Goal: Information Seeking & Learning: Find specific fact

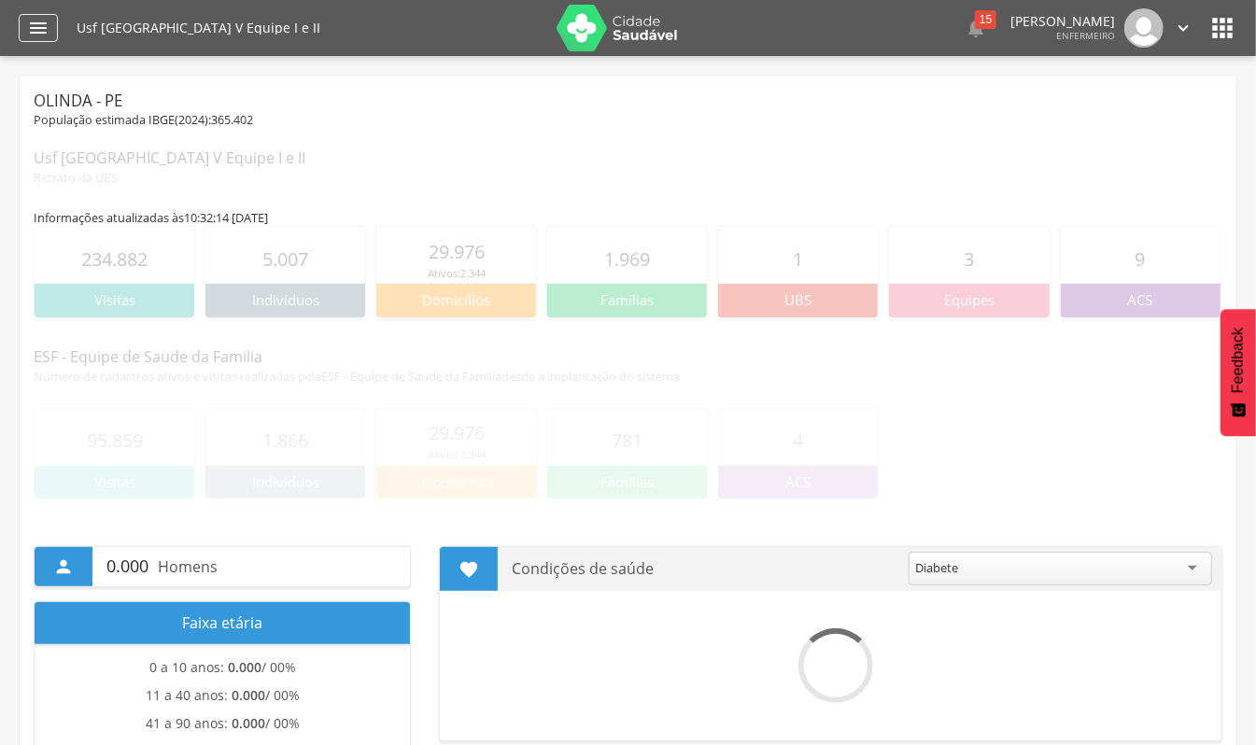
click at [27, 31] on icon "" at bounding box center [38, 28] width 22 height 22
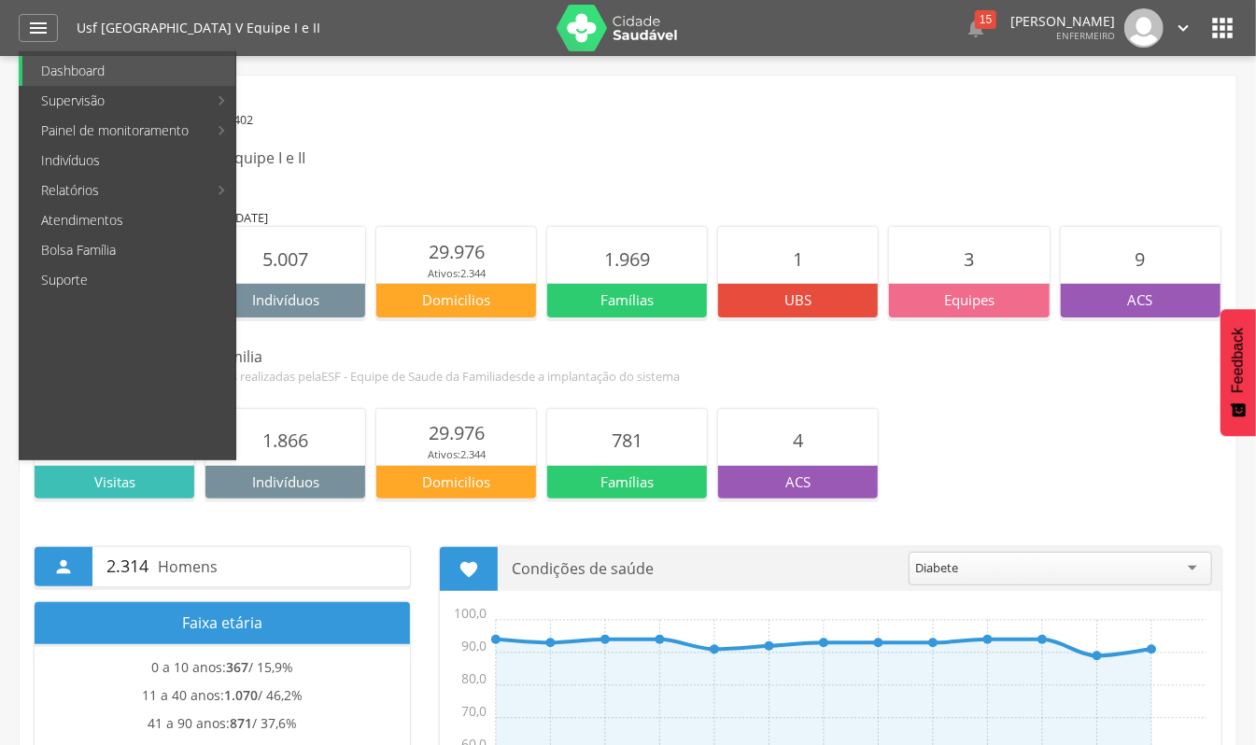
click at [909, 385] on div "95.859 Visitas 1.866 Indivíduos 29.976 Ativos: 2.344 Domicilios 781 Famílias 4 …" at bounding box center [628, 451] width 1188 height 133
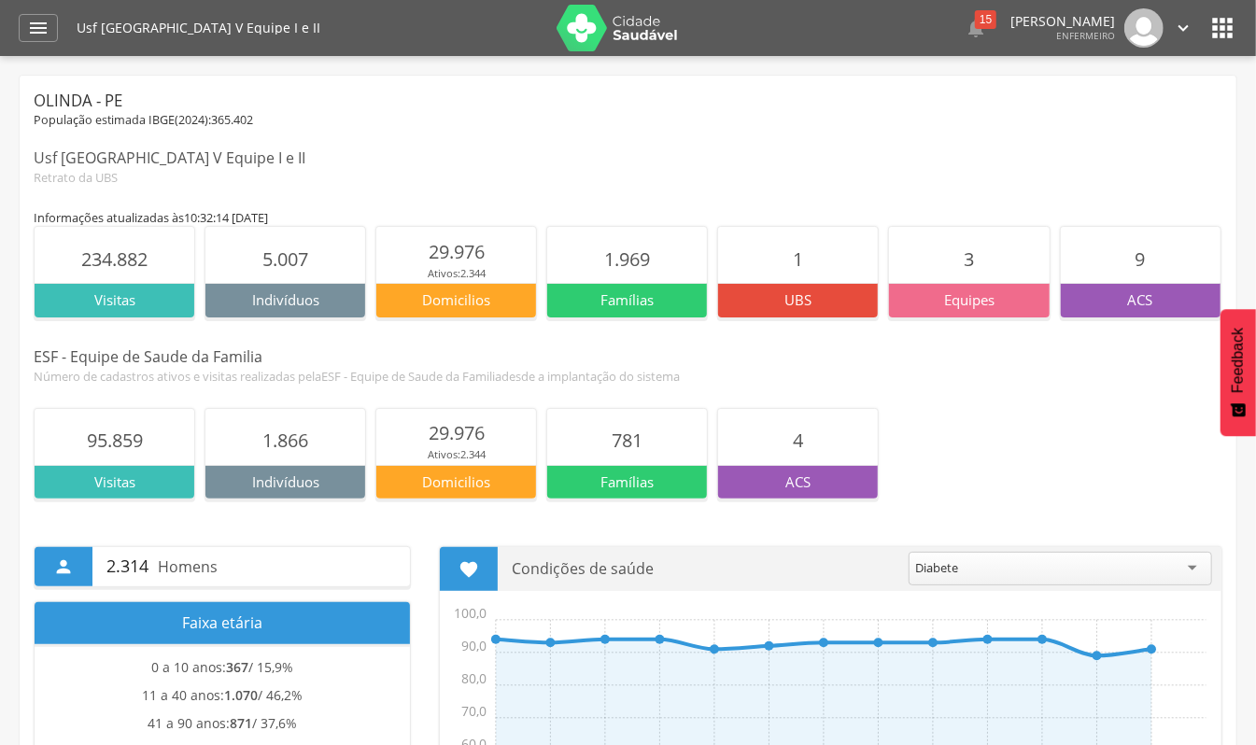
drag, startPoint x: 804, startPoint y: 461, endPoint x: 797, endPoint y: 471, distance: 11.4
click at [801, 464] on section "4" at bounding box center [798, 437] width 160 height 56
click at [793, 474] on p "ACS" at bounding box center [798, 482] width 160 height 20
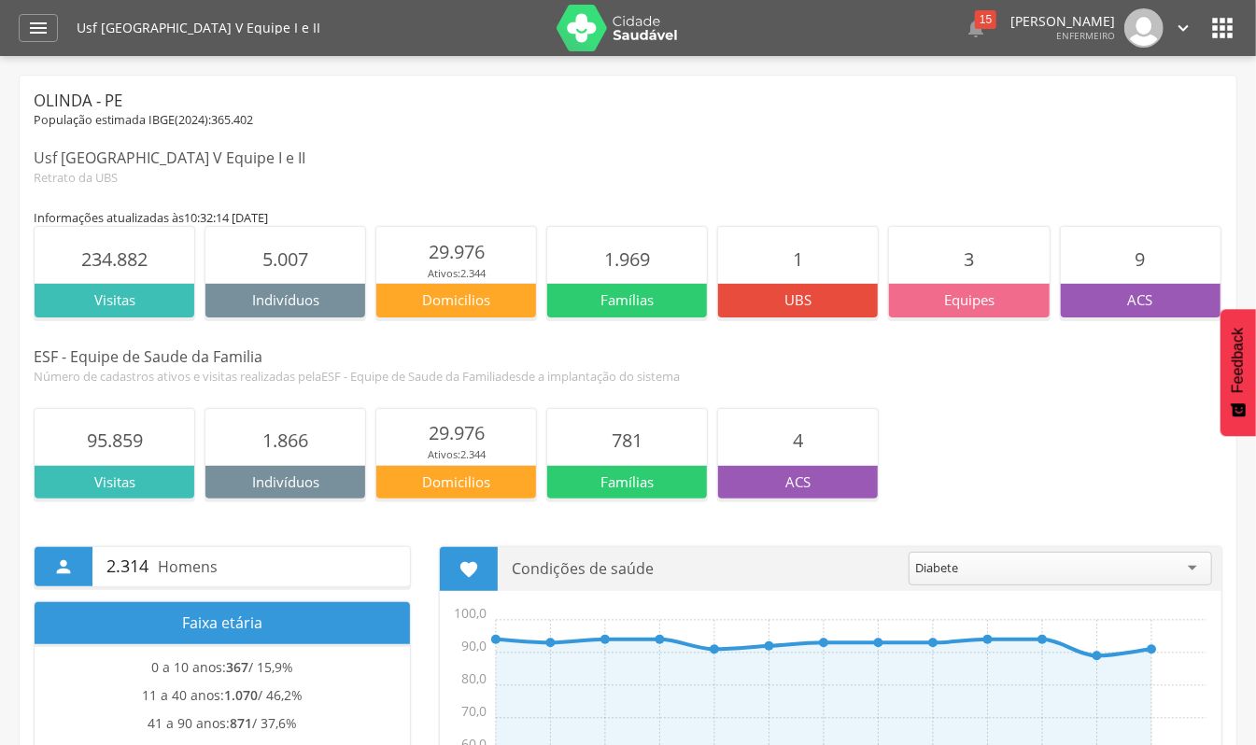
click at [999, 261] on section "3" at bounding box center [969, 255] width 160 height 56
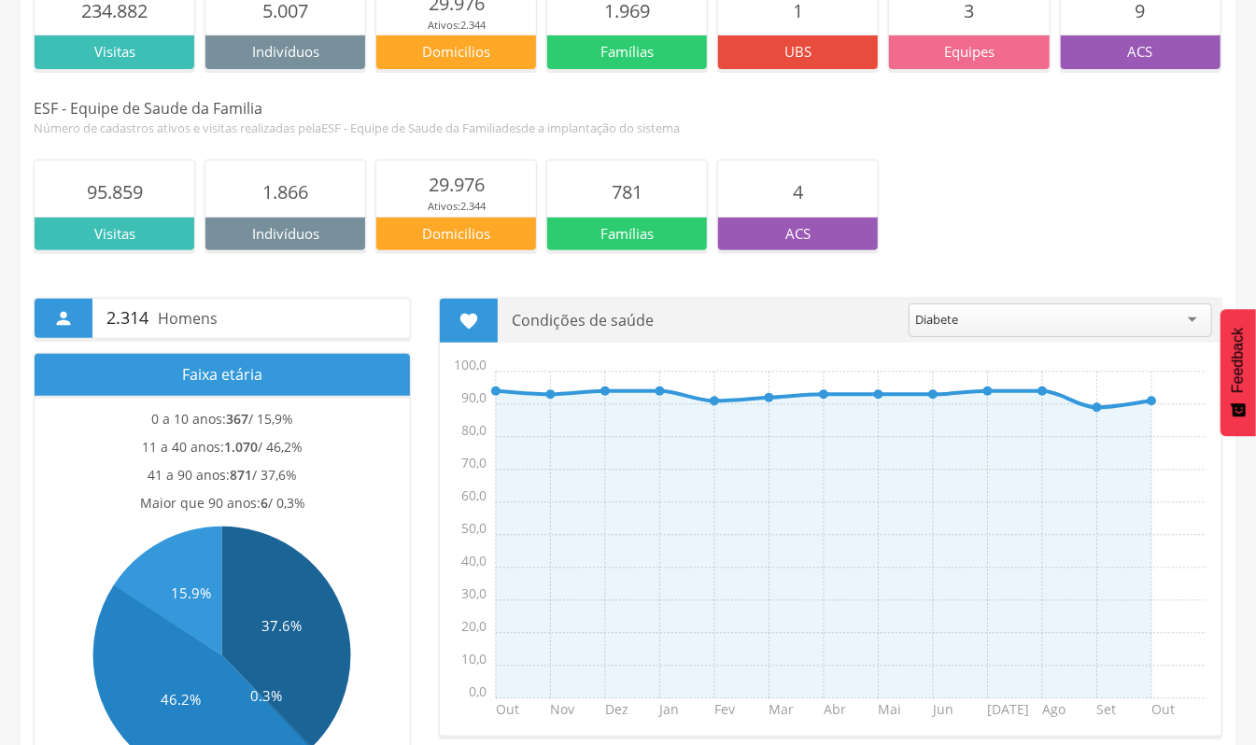
scroll to position [878, 0]
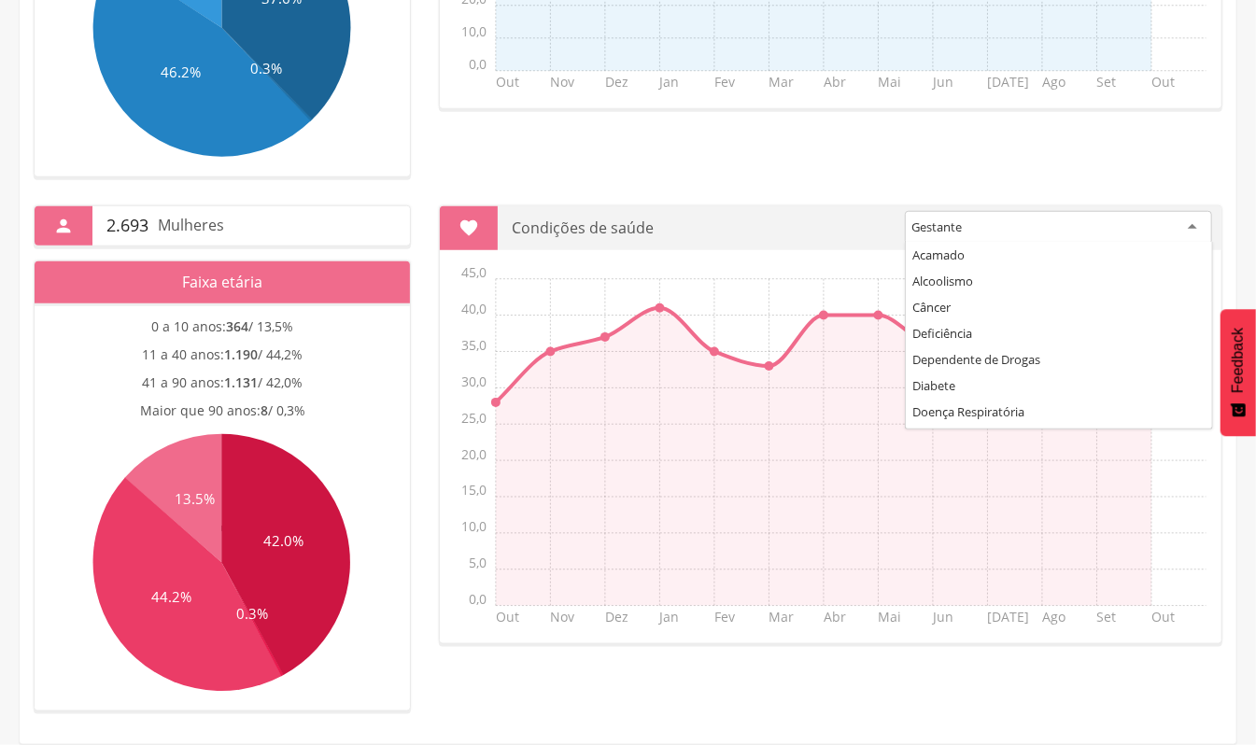
click at [1033, 222] on div "Gestante" at bounding box center [1058, 228] width 307 height 34
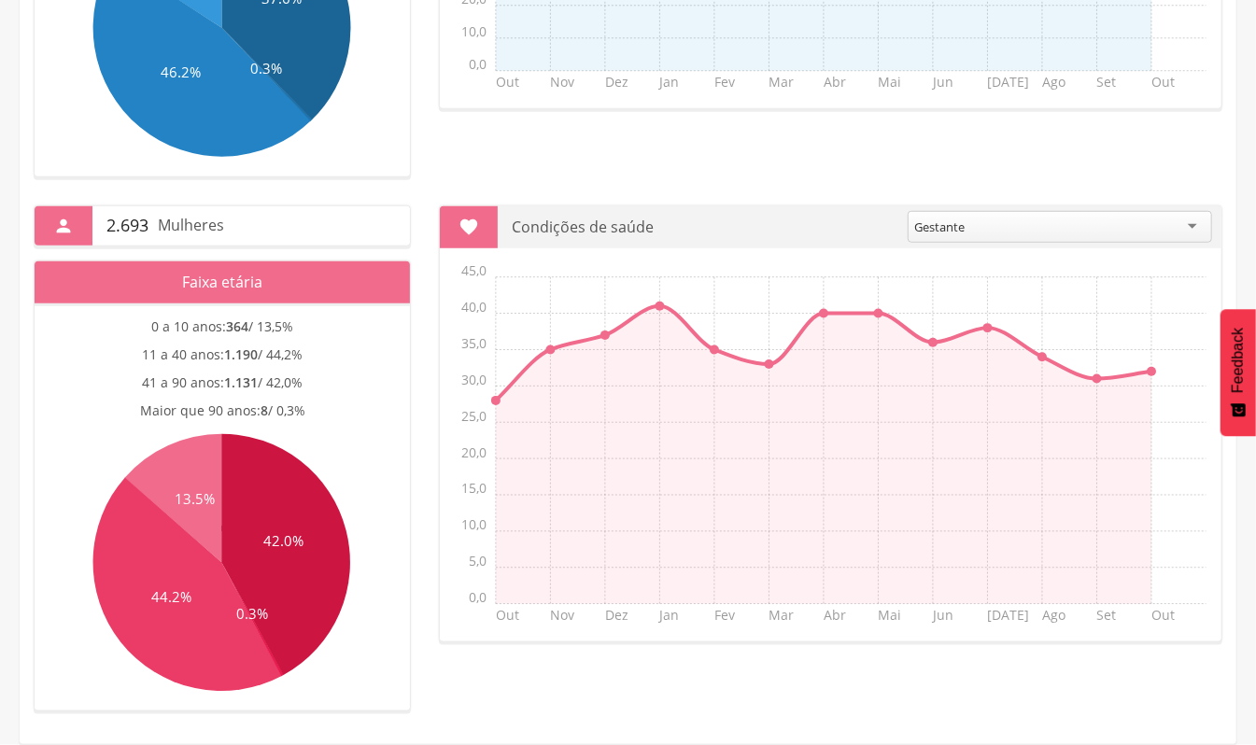
click at [932, 420] on section " Condições de saúde ******** Gestante Acamado Alcoolismo Câncer Deficiência De…" at bounding box center [830, 423] width 783 height 437
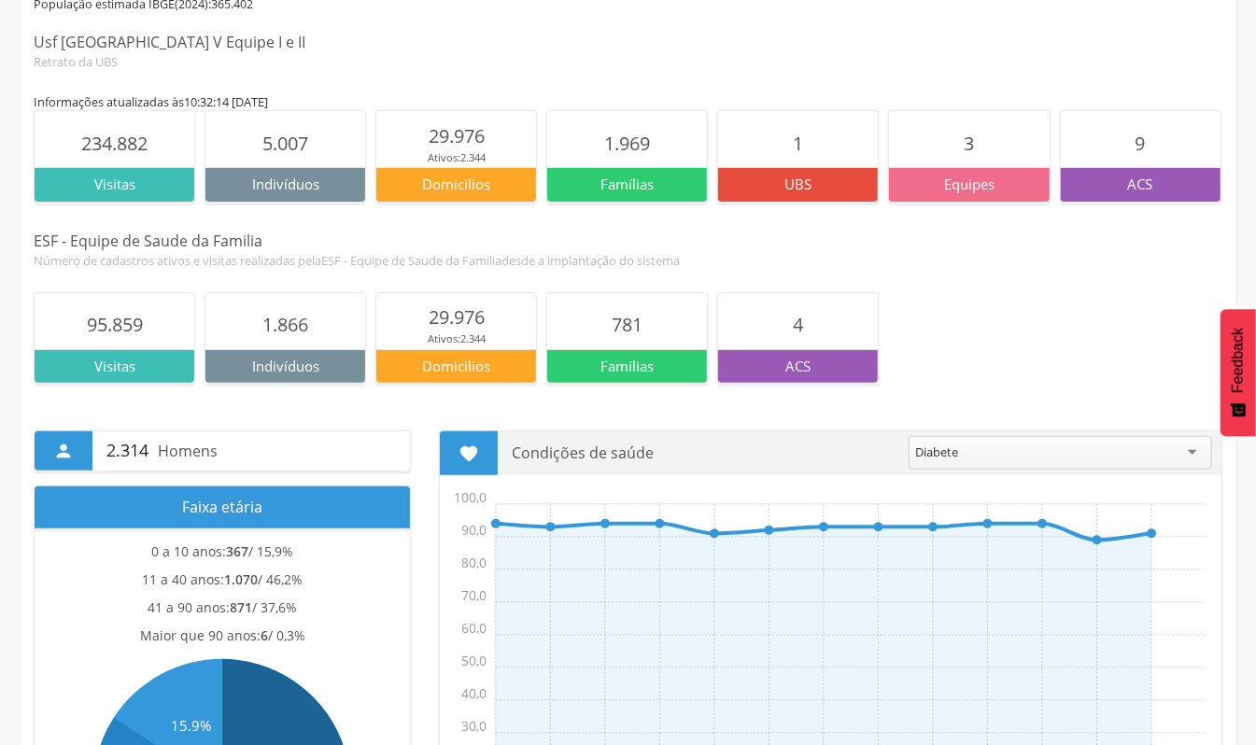
scroll to position [0, 0]
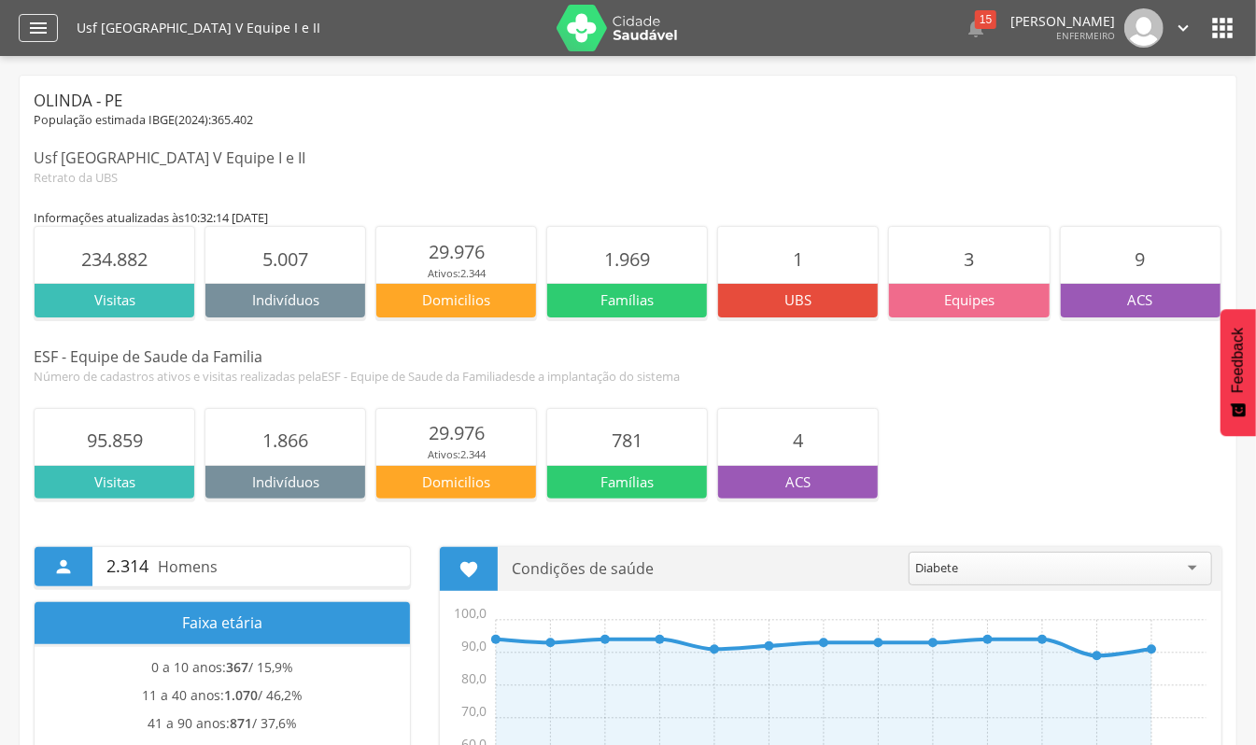
click at [22, 30] on div "" at bounding box center [38, 28] width 39 height 28
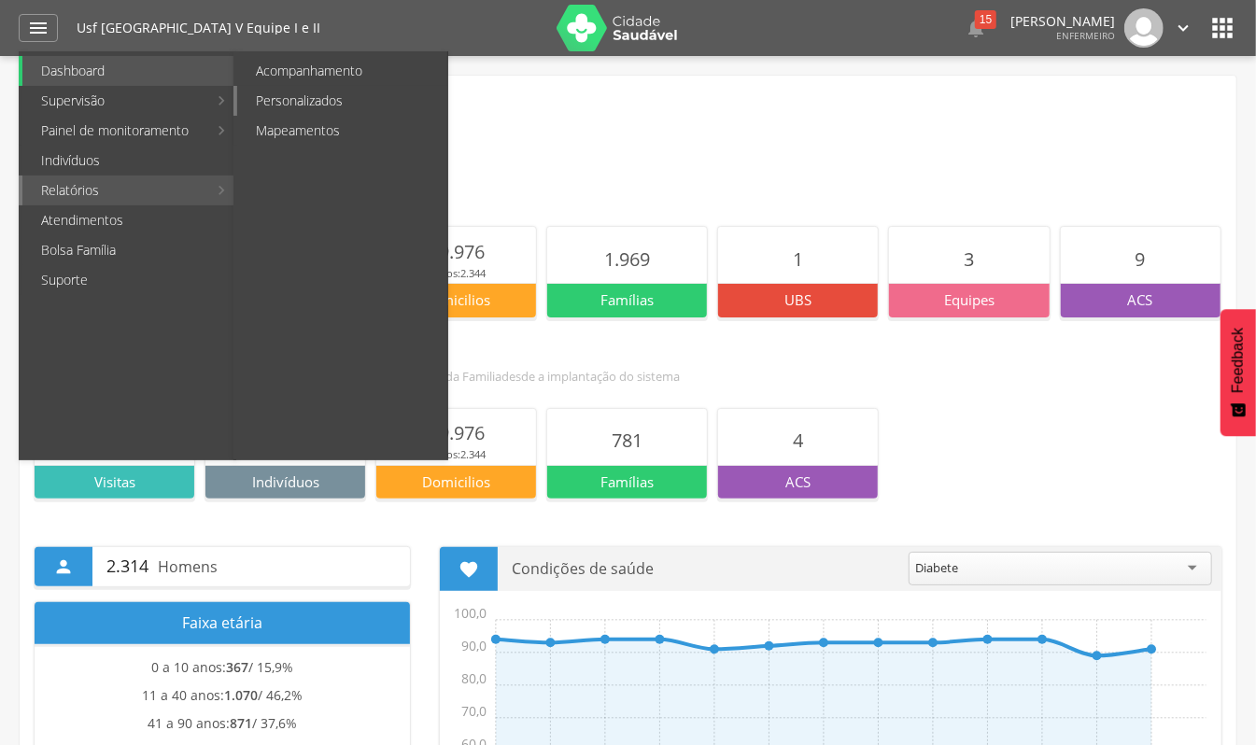
click at [386, 95] on link "Personalizados" at bounding box center [342, 101] width 210 height 30
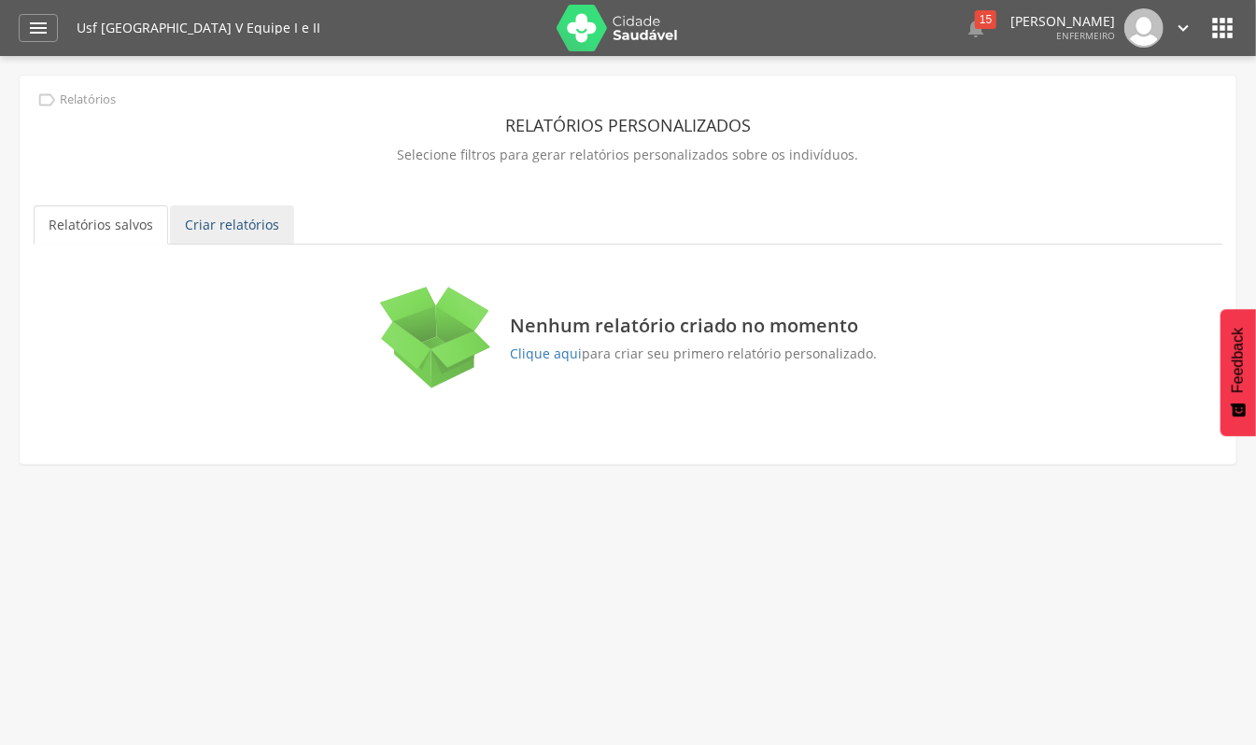
click at [214, 206] on link "Criar relatórios" at bounding box center [232, 224] width 124 height 39
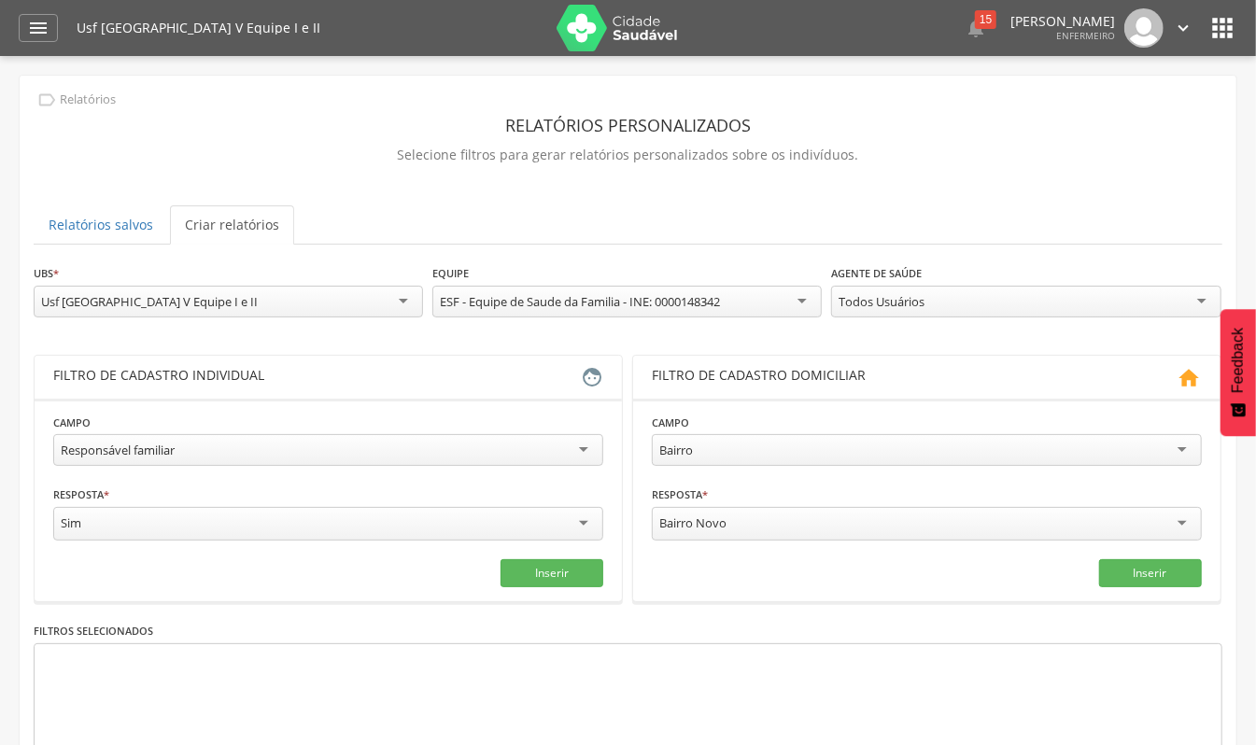
click at [258, 450] on div "Responsável familiar" at bounding box center [328, 450] width 550 height 32
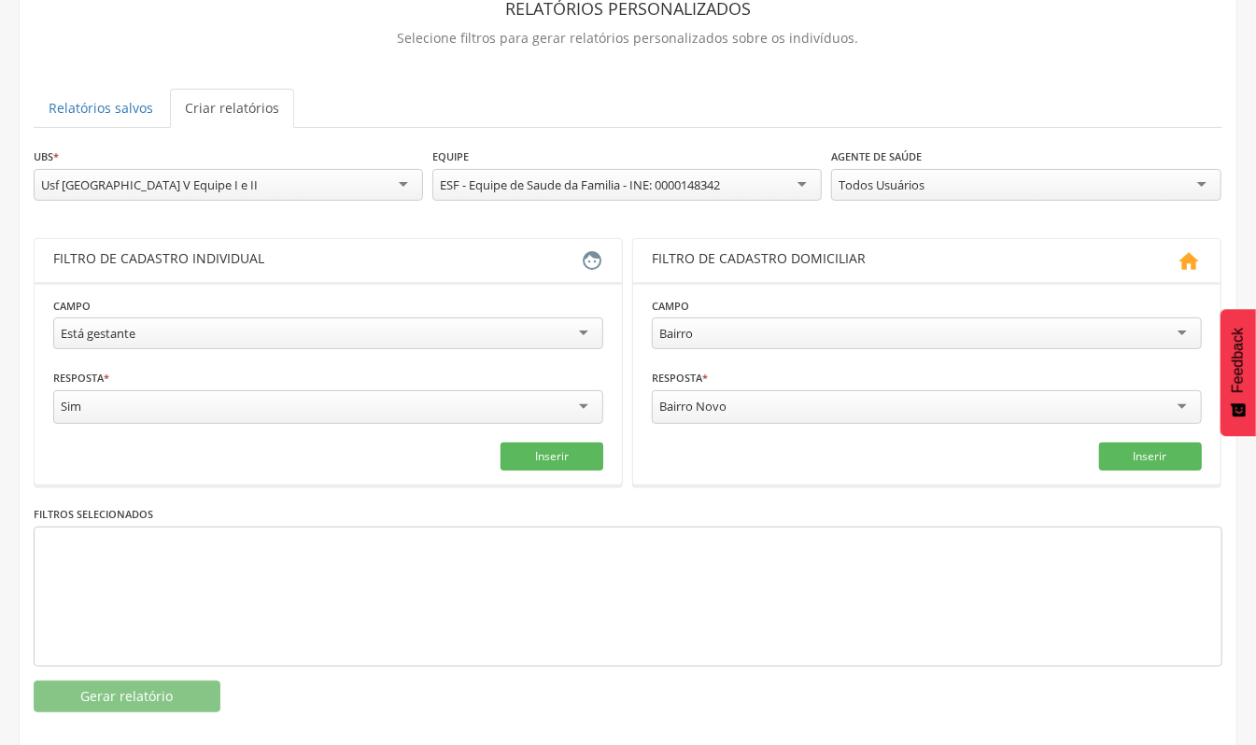
scroll to position [138, 0]
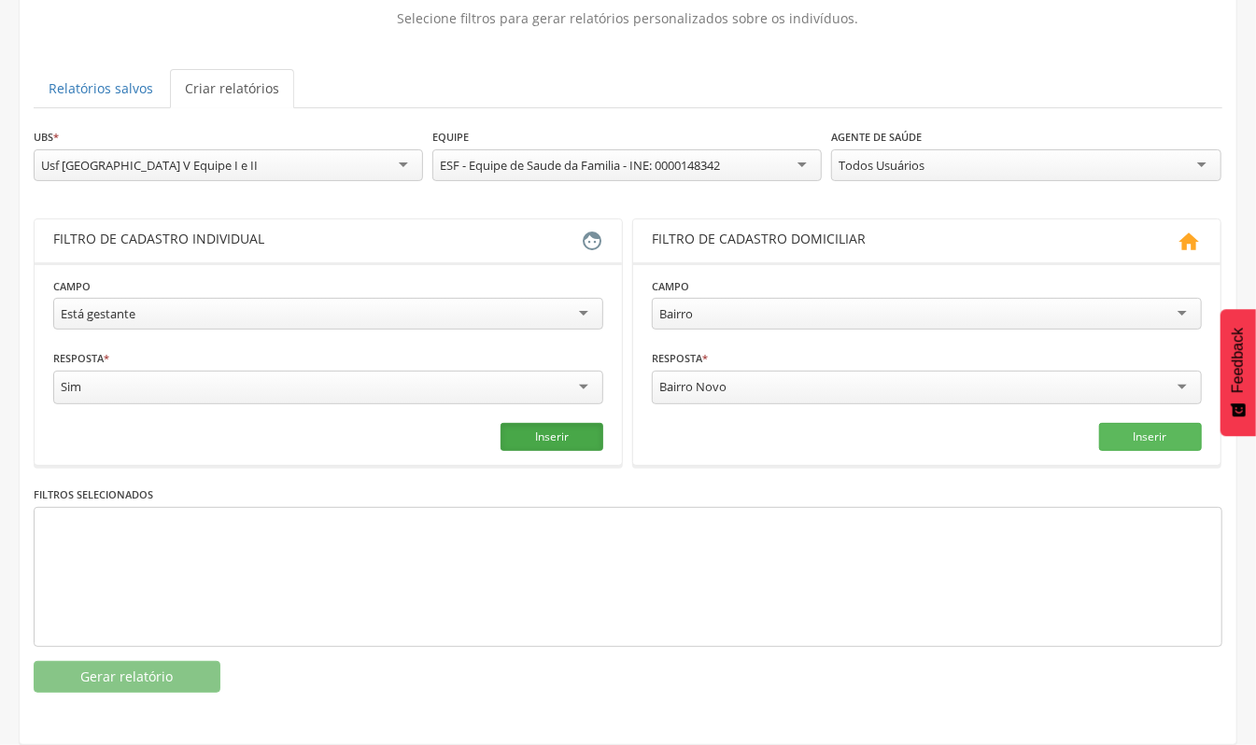
click at [551, 439] on button "Inserir" at bounding box center [551, 437] width 103 height 28
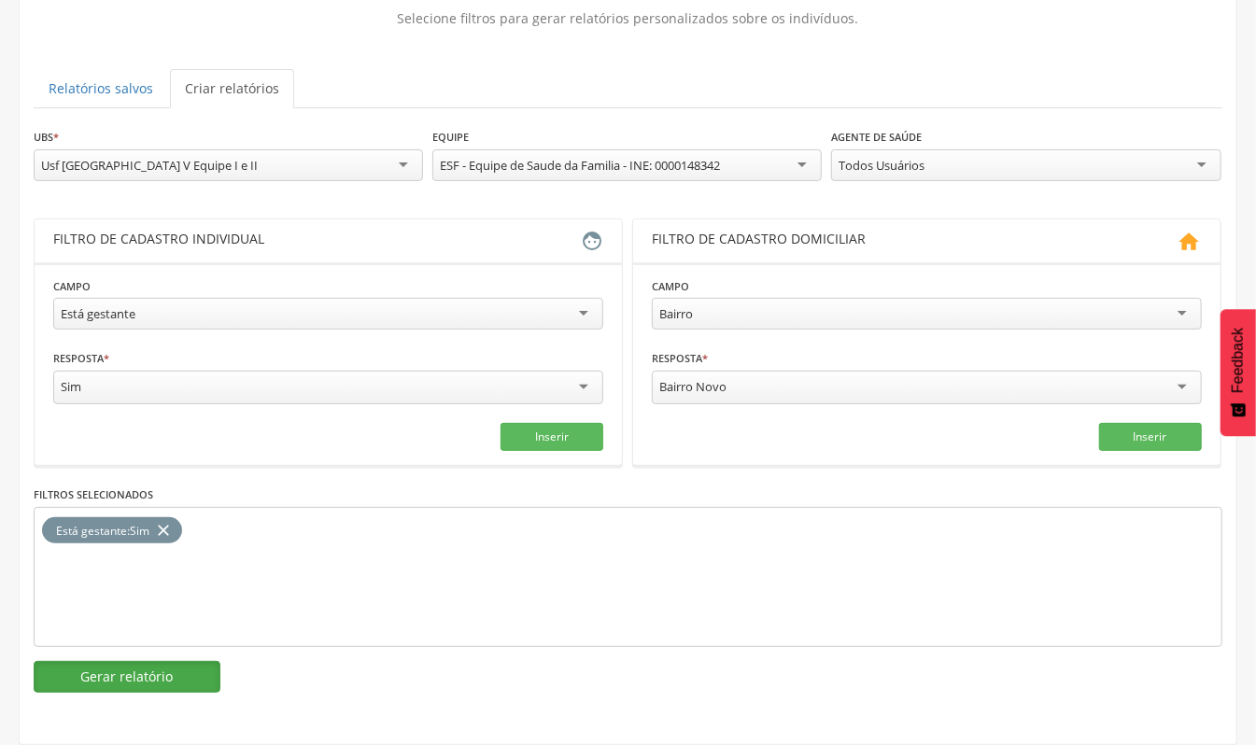
click at [123, 688] on button "Gerar relatório" at bounding box center [127, 677] width 187 height 32
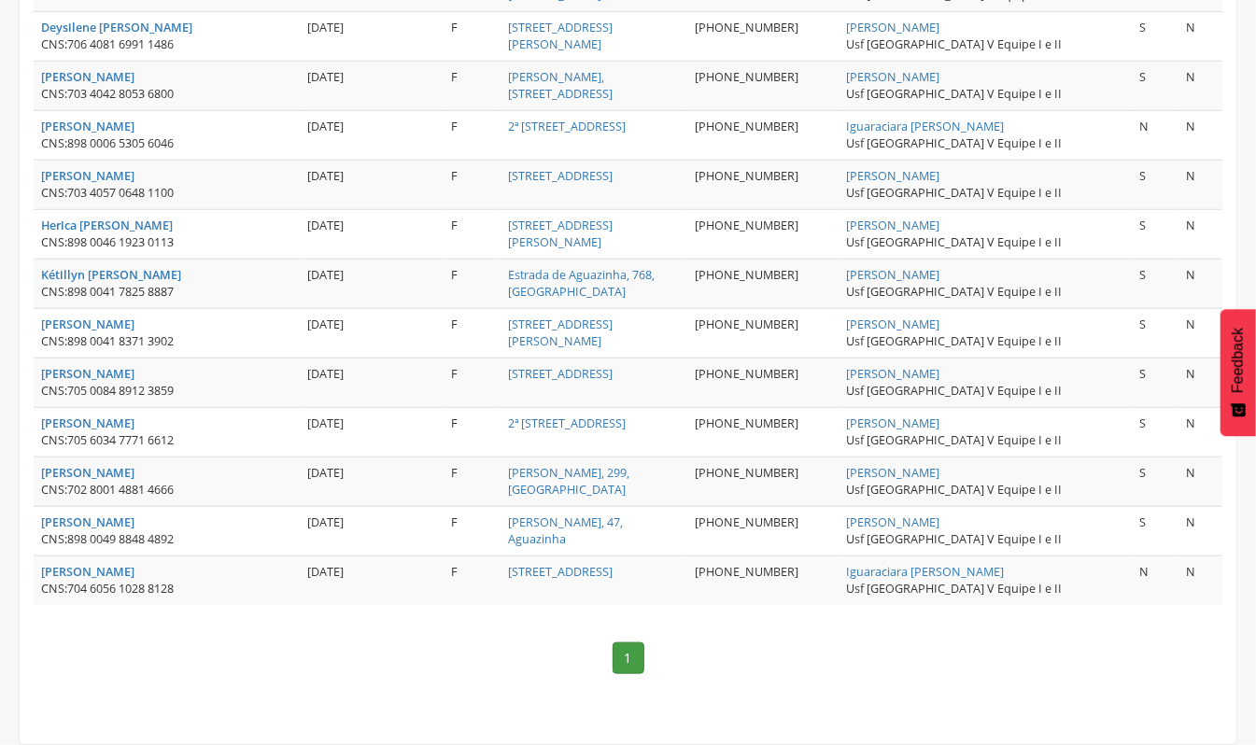
scroll to position [612, 0]
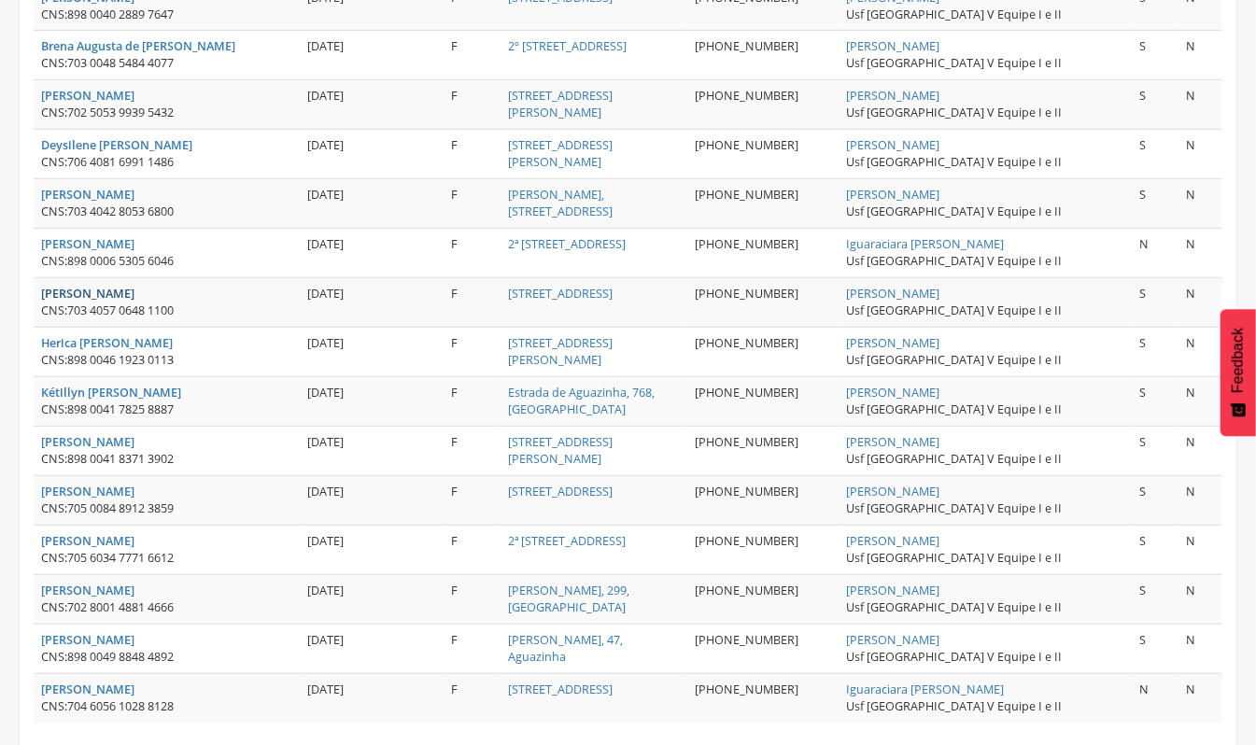
click at [131, 297] on strong "[PERSON_NAME]" at bounding box center [87, 294] width 93 height 16
type input "**********"
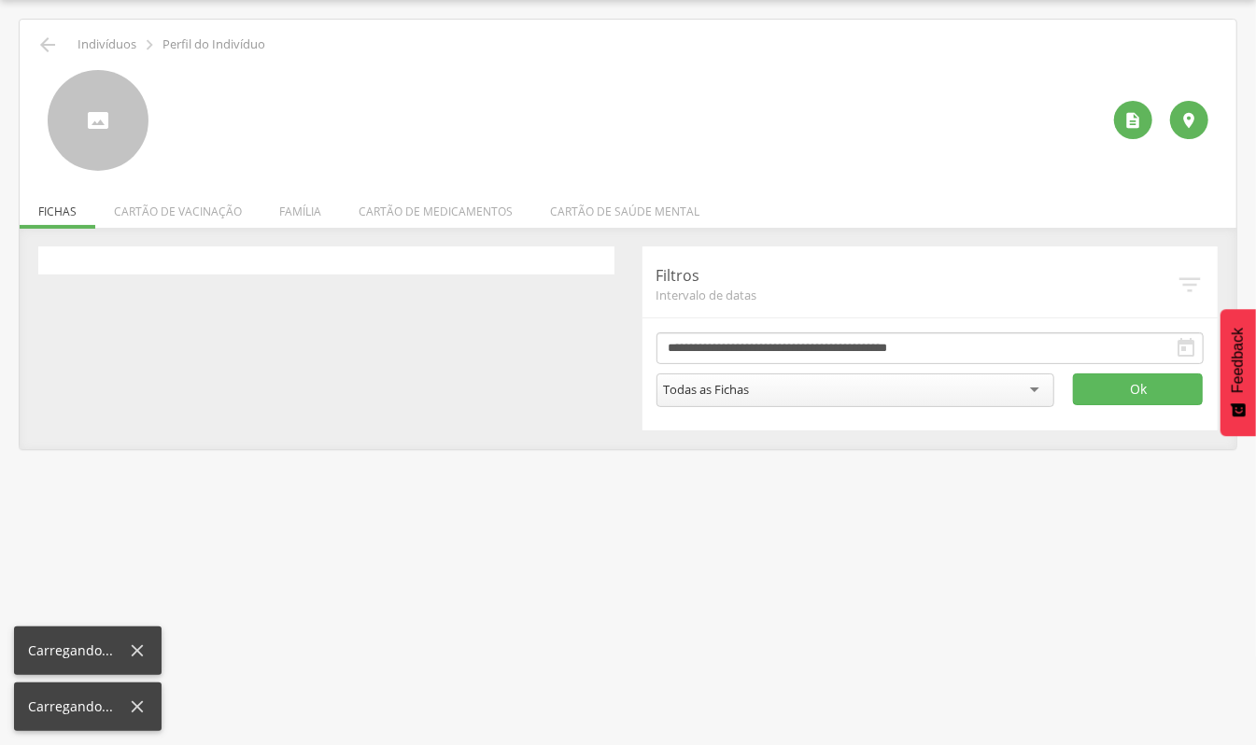
scroll to position [56, 0]
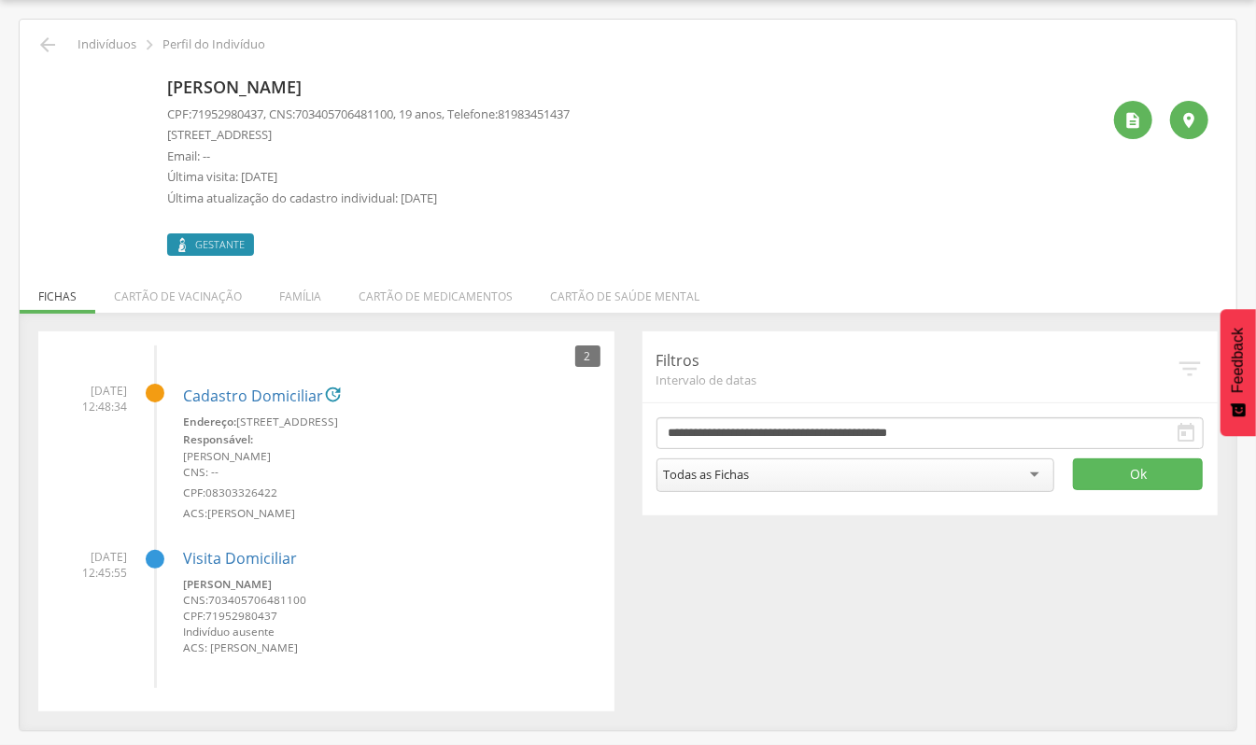
click at [48, 80] on img at bounding box center [48, 80] width 0 height 0
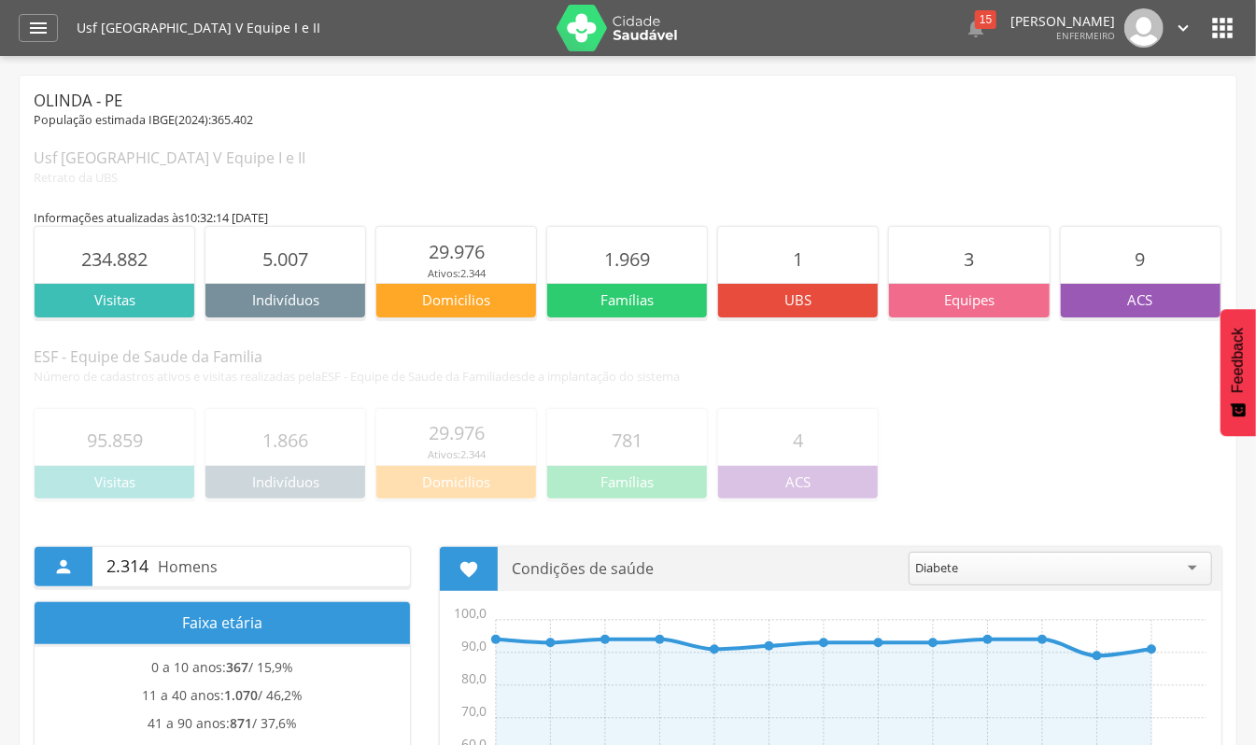
scroll to position [56, 0]
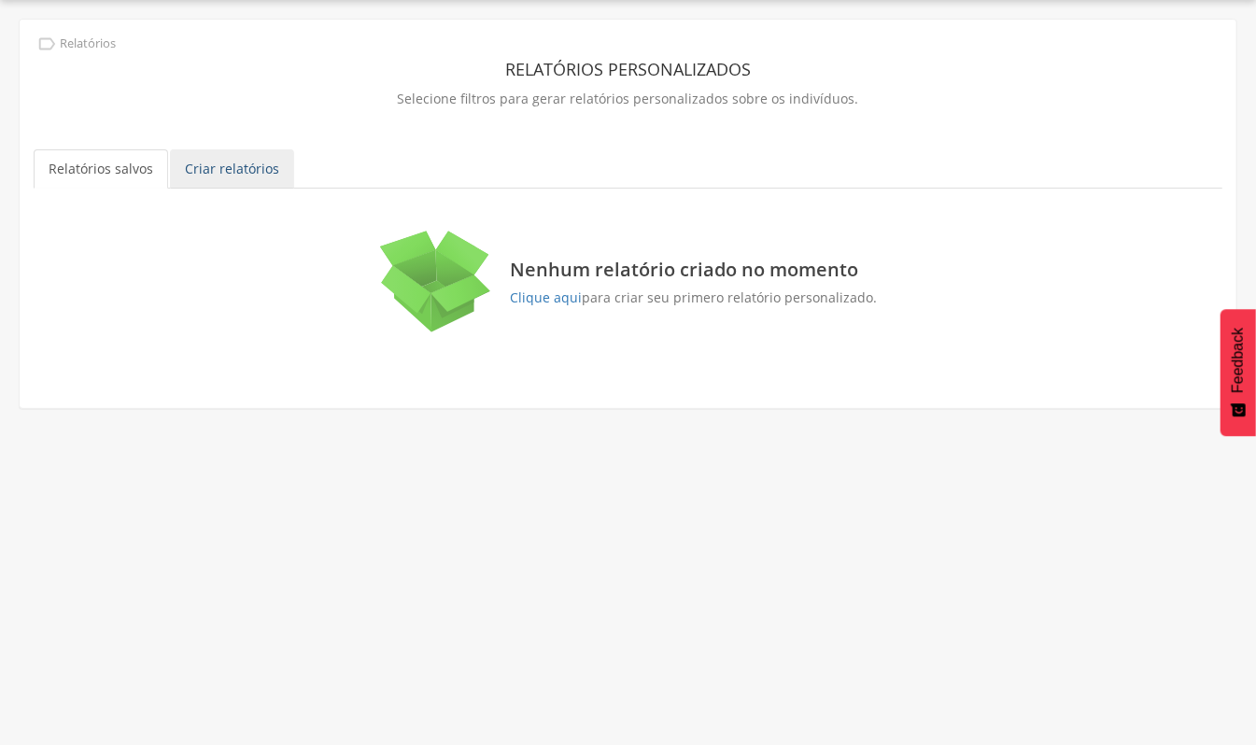
click at [240, 180] on link "Criar relatórios" at bounding box center [232, 168] width 124 height 39
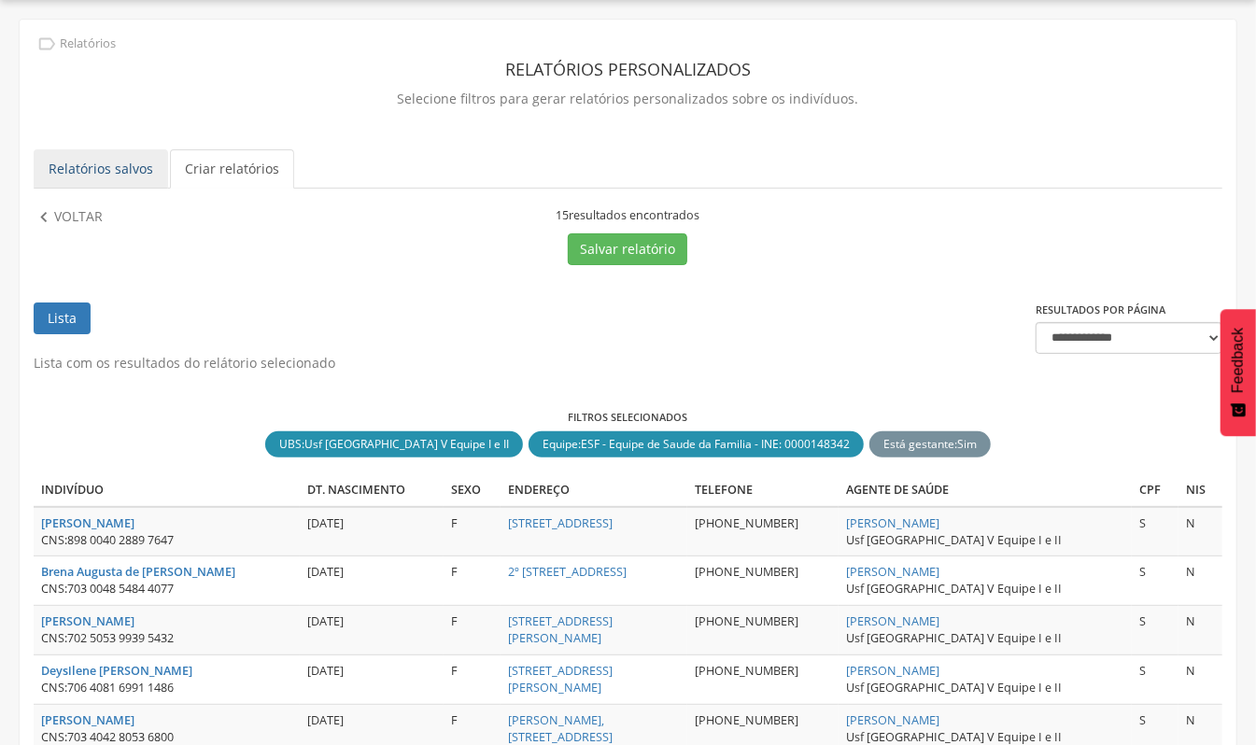
click at [113, 173] on link "Relatórios salvos" at bounding box center [101, 168] width 134 height 39
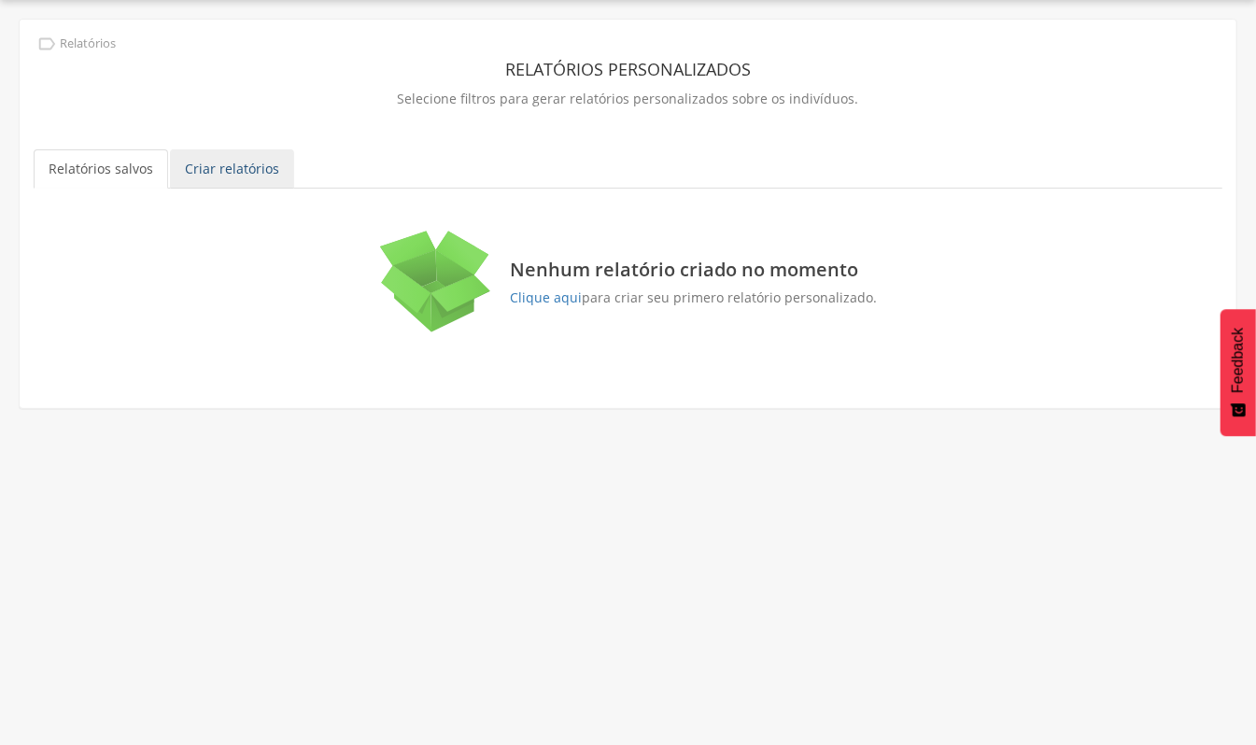
click at [220, 149] on link "Criar relatórios" at bounding box center [232, 168] width 124 height 39
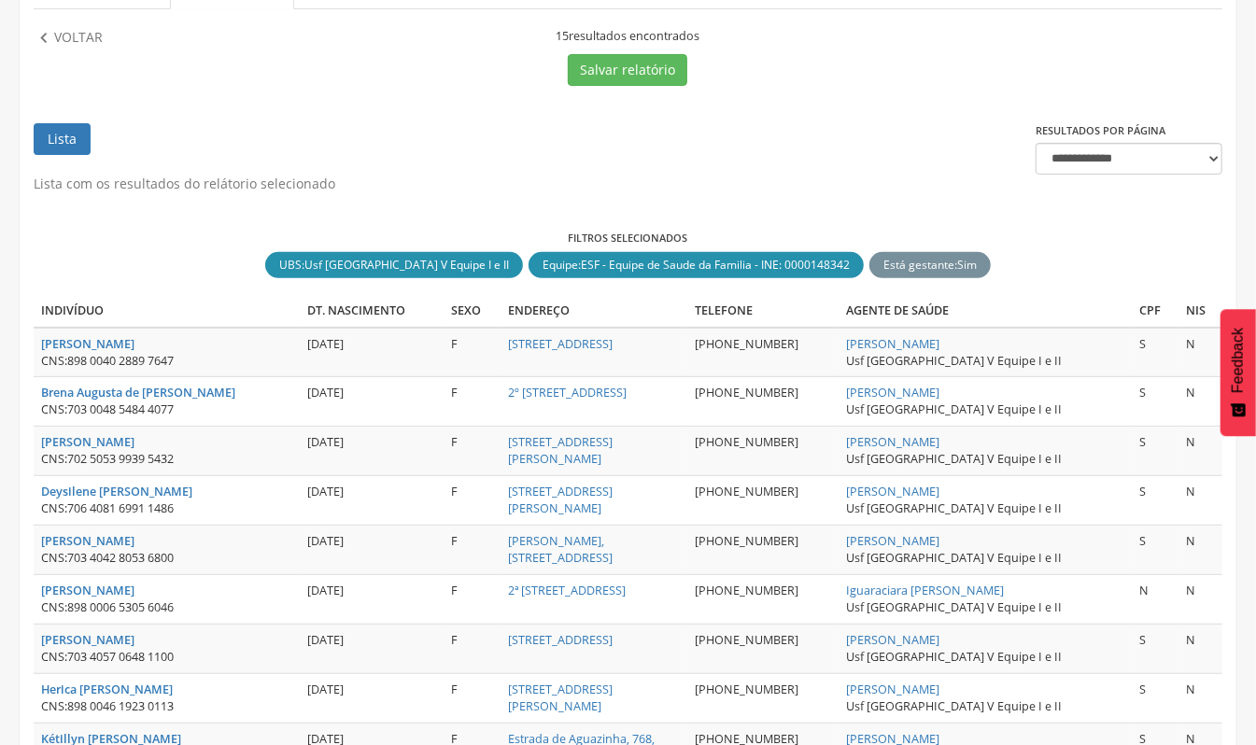
scroll to position [304, 0]
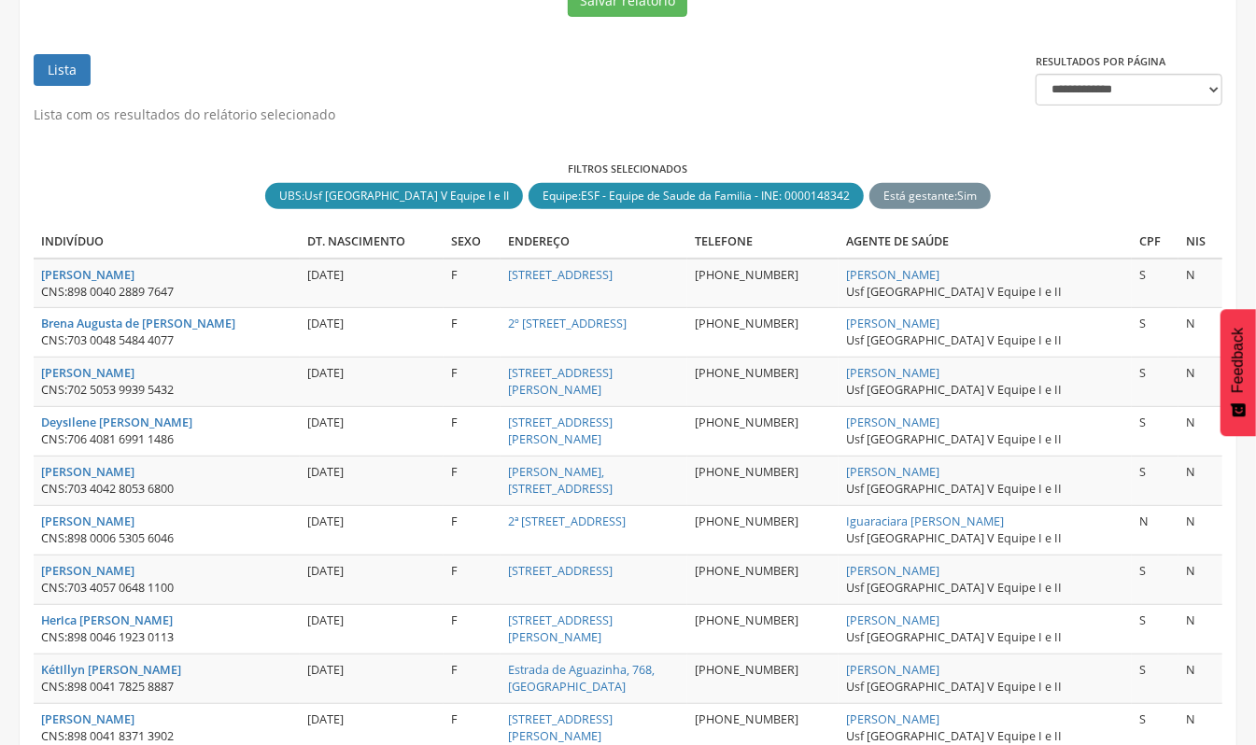
drag, startPoint x: 153, startPoint y: 519, endPoint x: 71, endPoint y: 513, distance: 82.3
click at [71, 513] on td "[PERSON_NAME] Lima CNS: 898 0006 5305 6046" at bounding box center [167, 530] width 266 height 49
click at [188, 535] on div "CNS: 898 0006 5305 6046" at bounding box center [166, 538] width 251 height 17
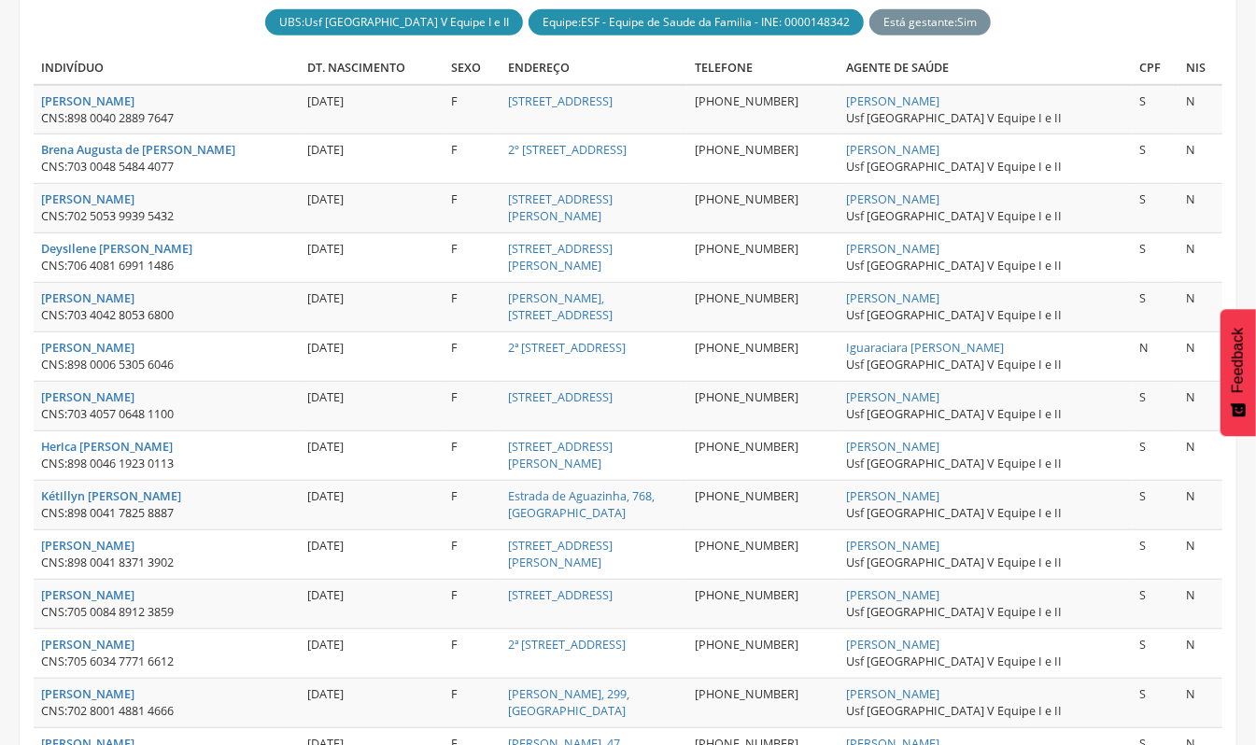
scroll to position [429, 0]
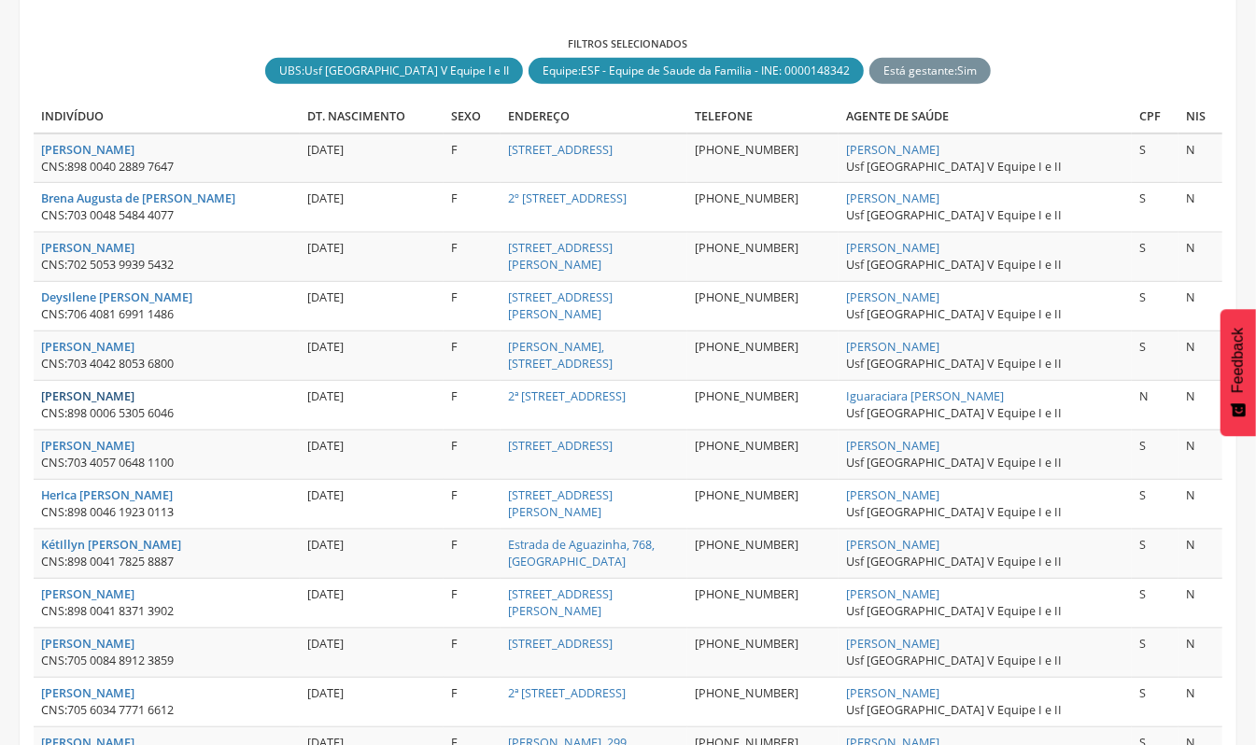
click at [94, 404] on strong "[PERSON_NAME]" at bounding box center [87, 396] width 93 height 16
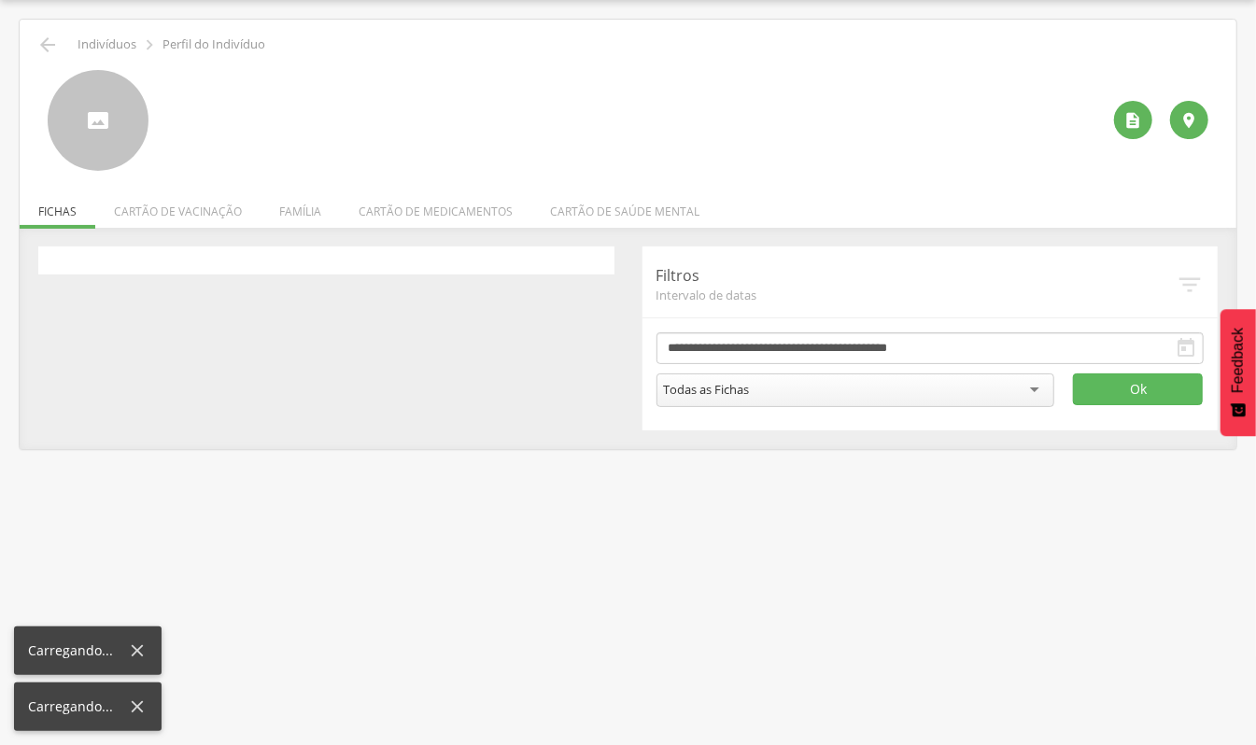
scroll to position [56, 0]
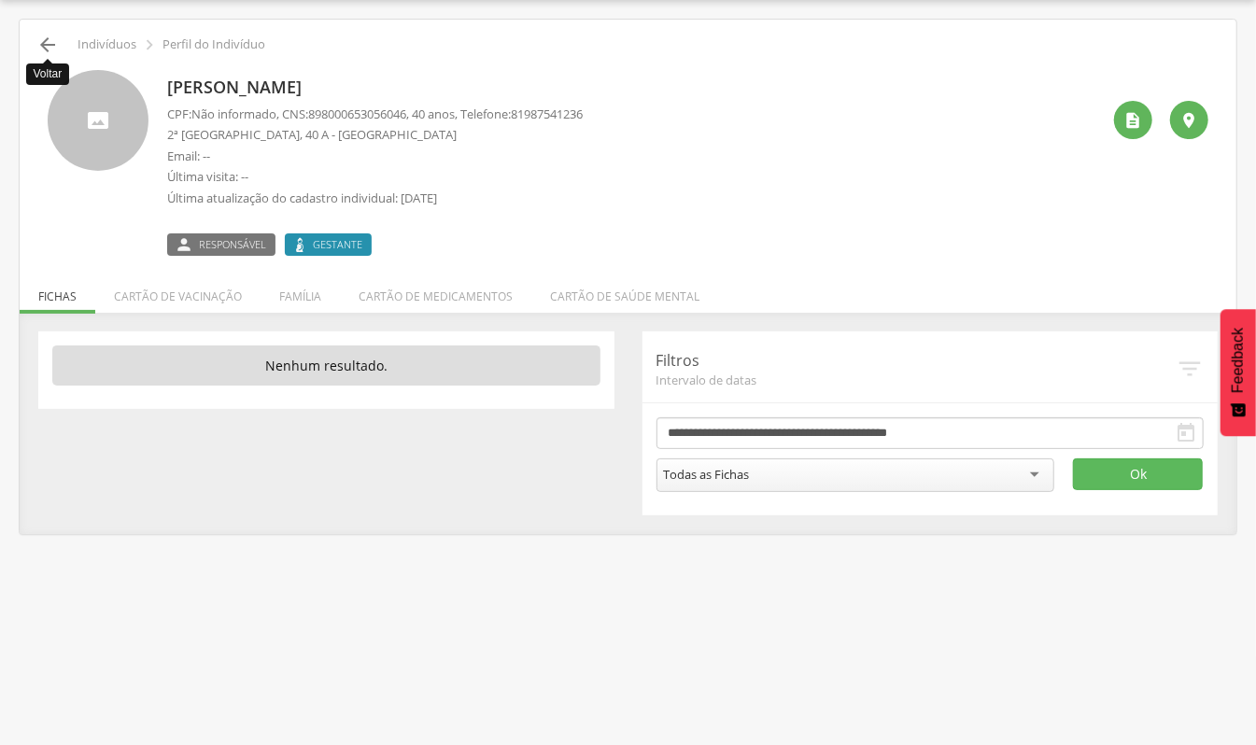
click at [36, 50] on icon "" at bounding box center [47, 45] width 22 height 22
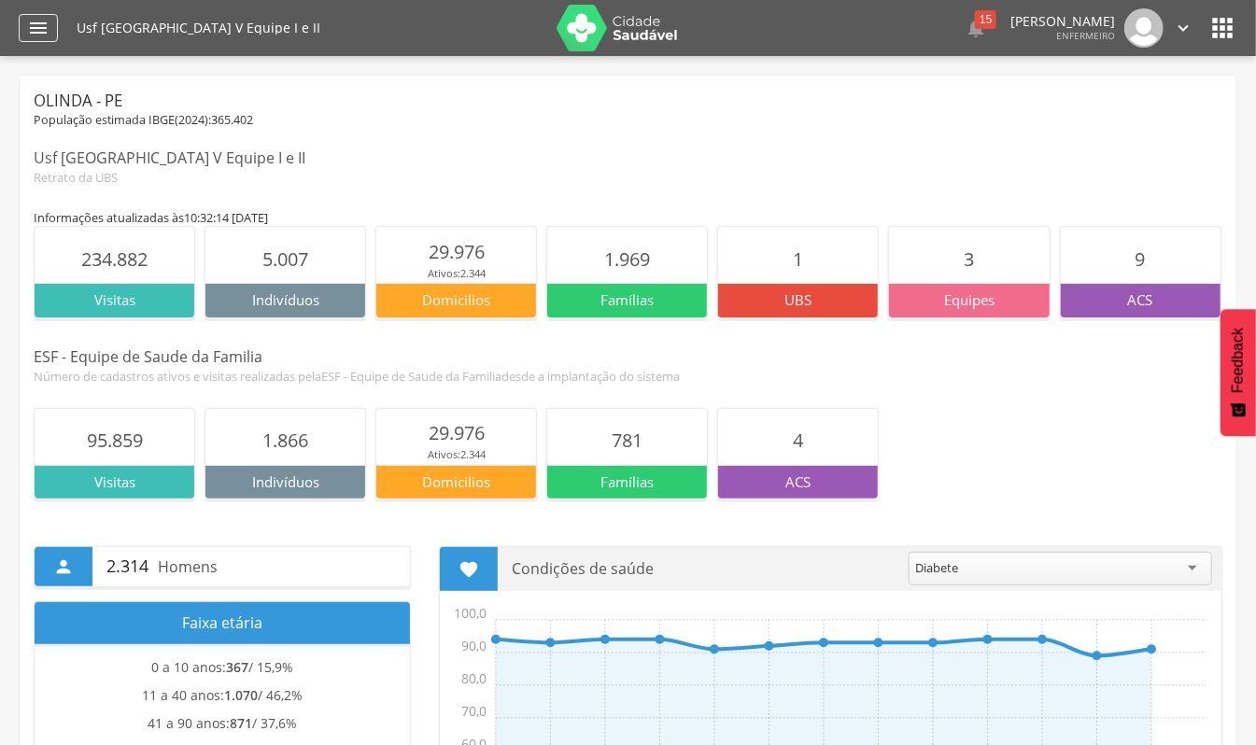
click at [49, 38] on div "" at bounding box center [38, 28] width 39 height 28
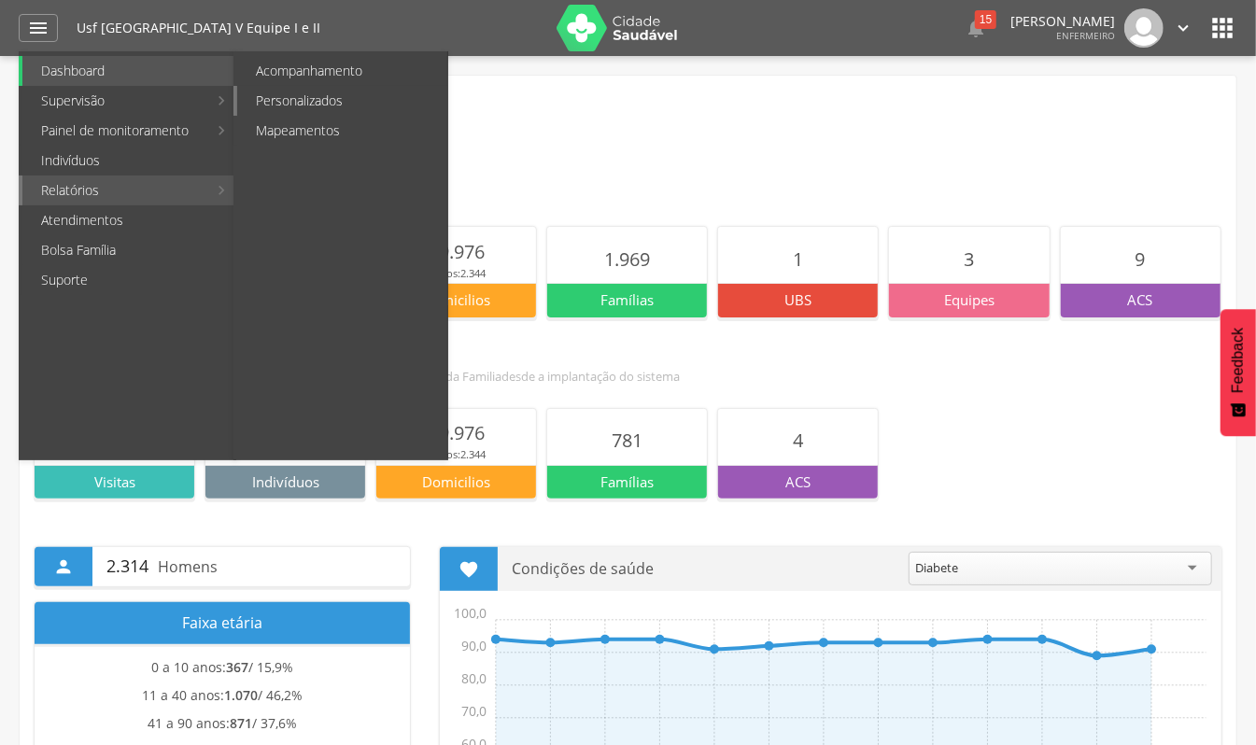
click at [312, 103] on link "Personalizados" at bounding box center [342, 101] width 210 height 30
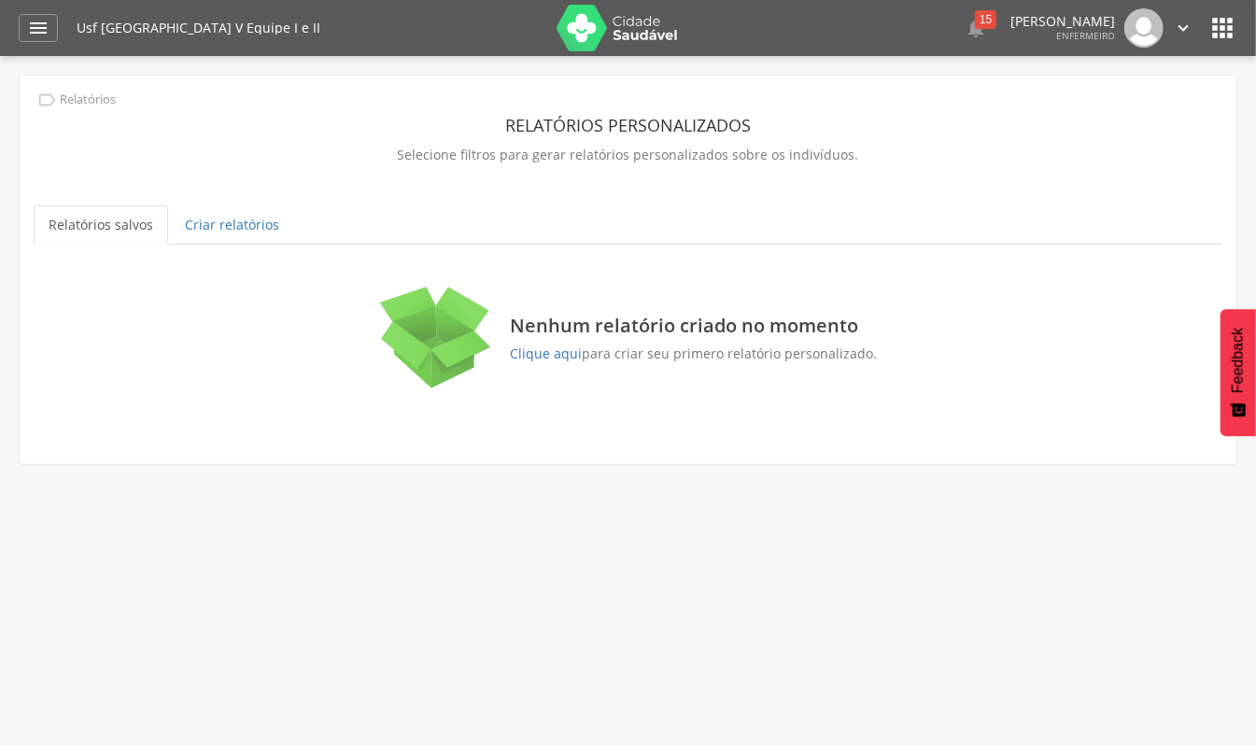
click at [213, 250] on div "**********" at bounding box center [628, 251] width 1216 height 351
click at [214, 233] on link "Criar relatórios" at bounding box center [232, 224] width 124 height 39
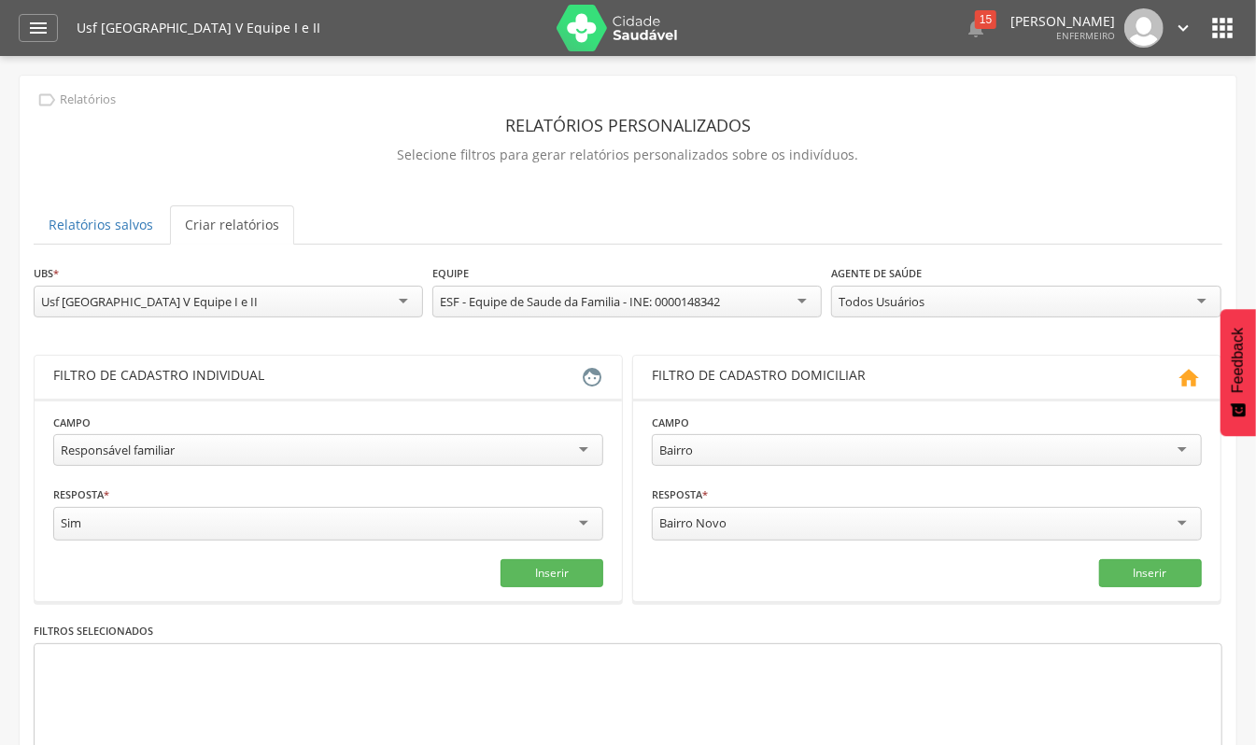
click at [218, 441] on div "Responsável familiar" at bounding box center [328, 450] width 550 height 32
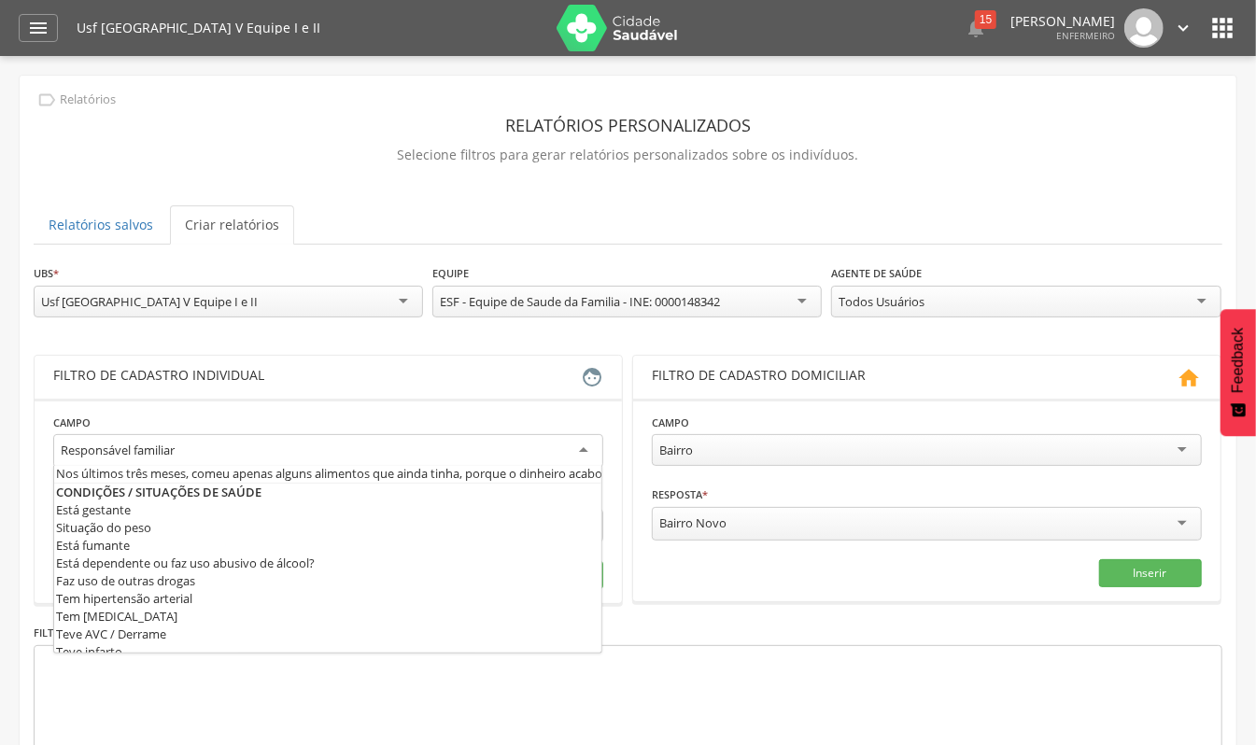
scroll to position [515, 0]
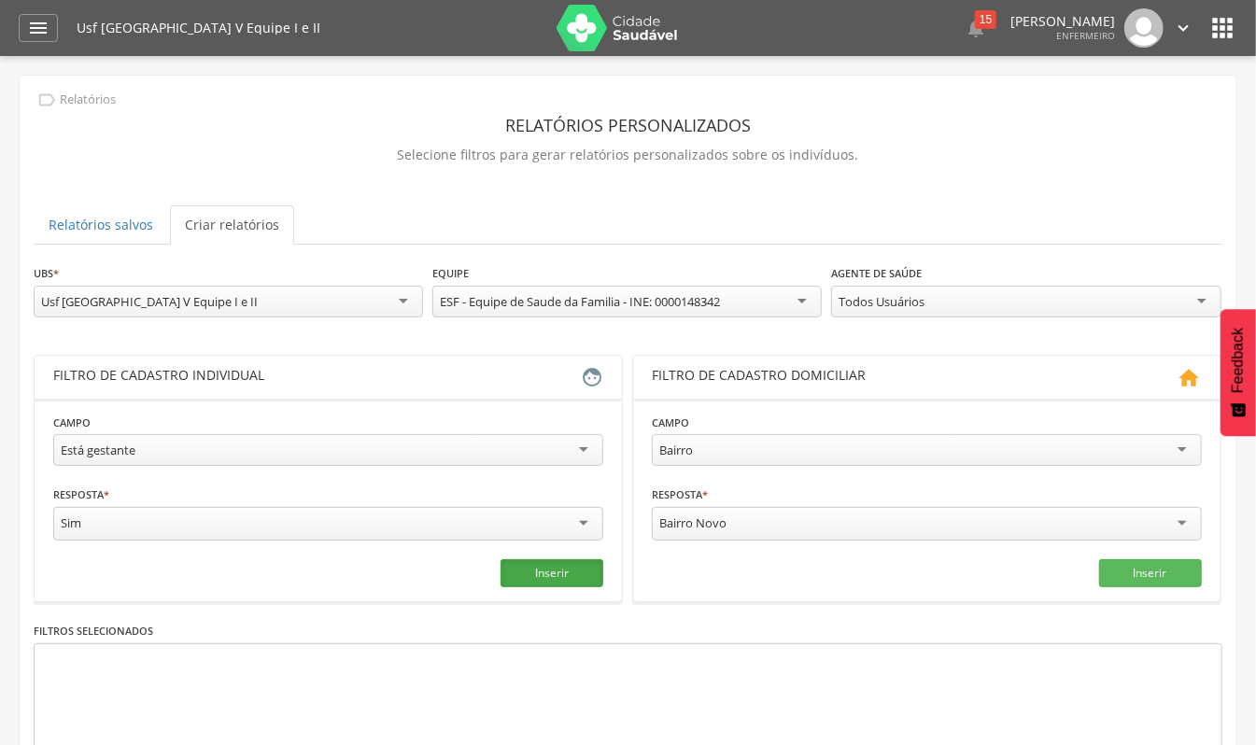
click at [562, 561] on button "Inserir" at bounding box center [551, 573] width 103 height 28
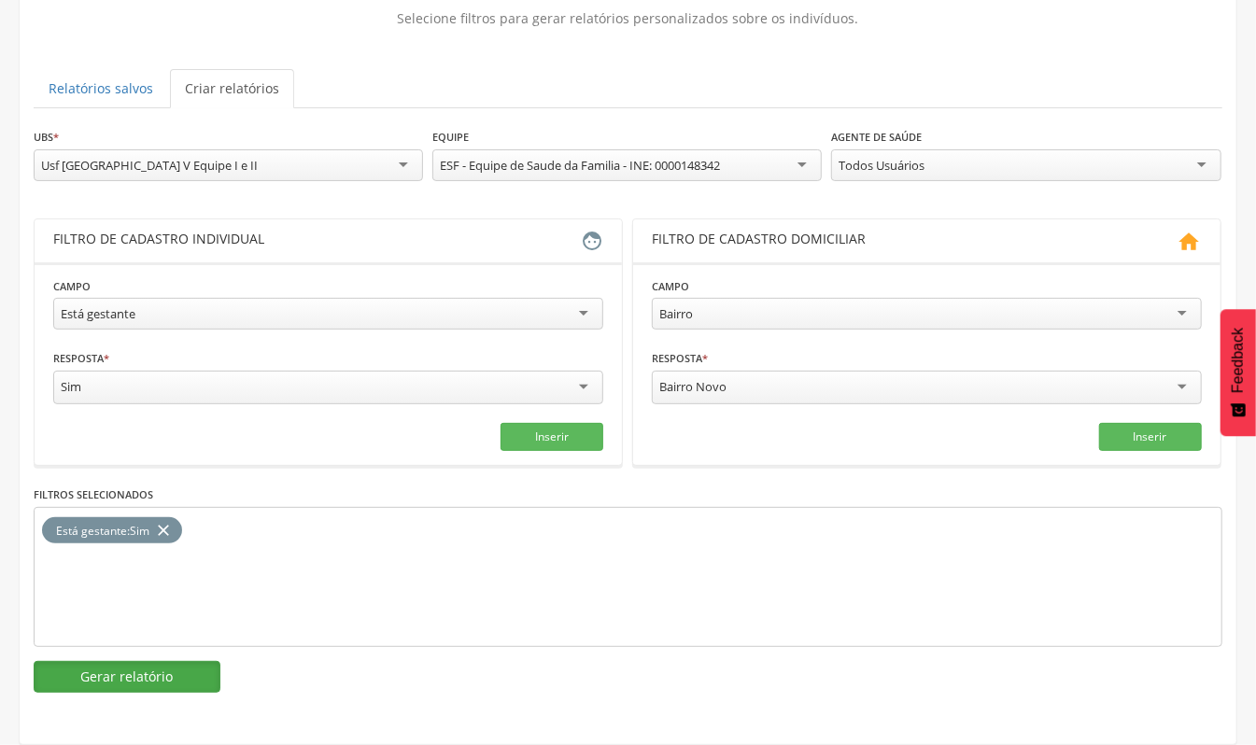
click at [151, 674] on button "Gerar relatório" at bounding box center [127, 677] width 187 height 32
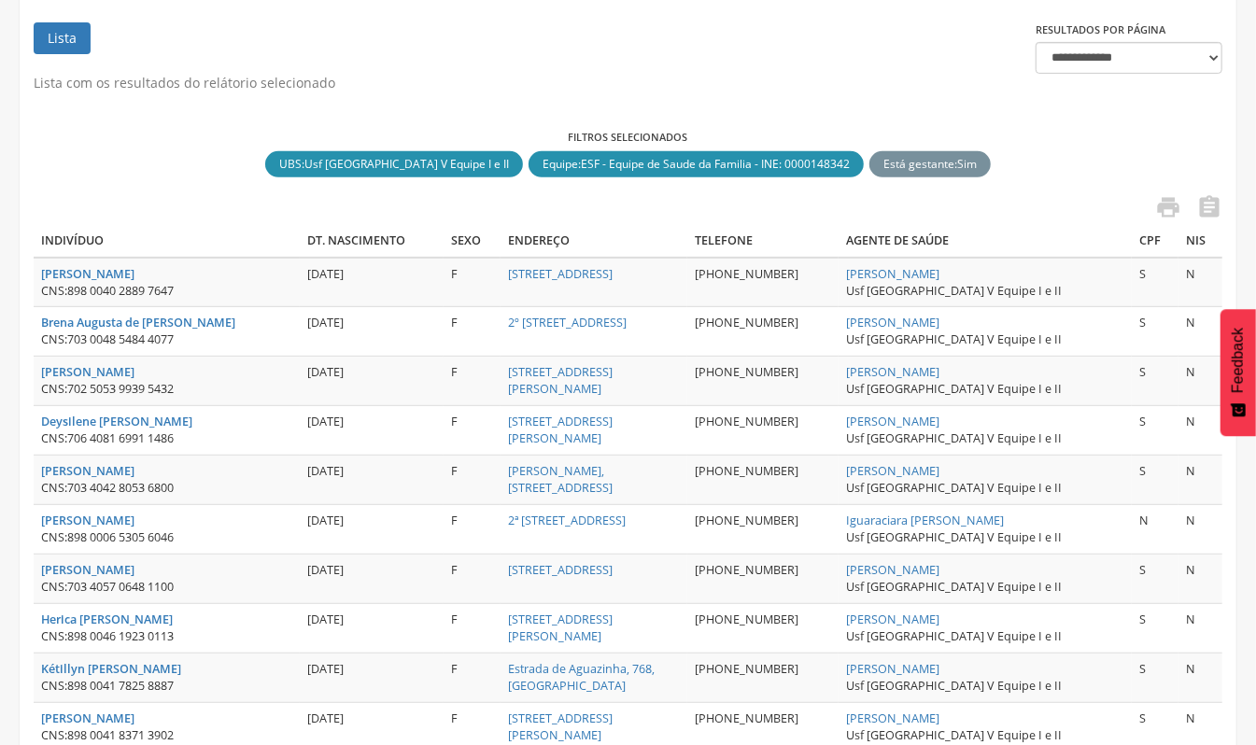
scroll to position [386, 0]
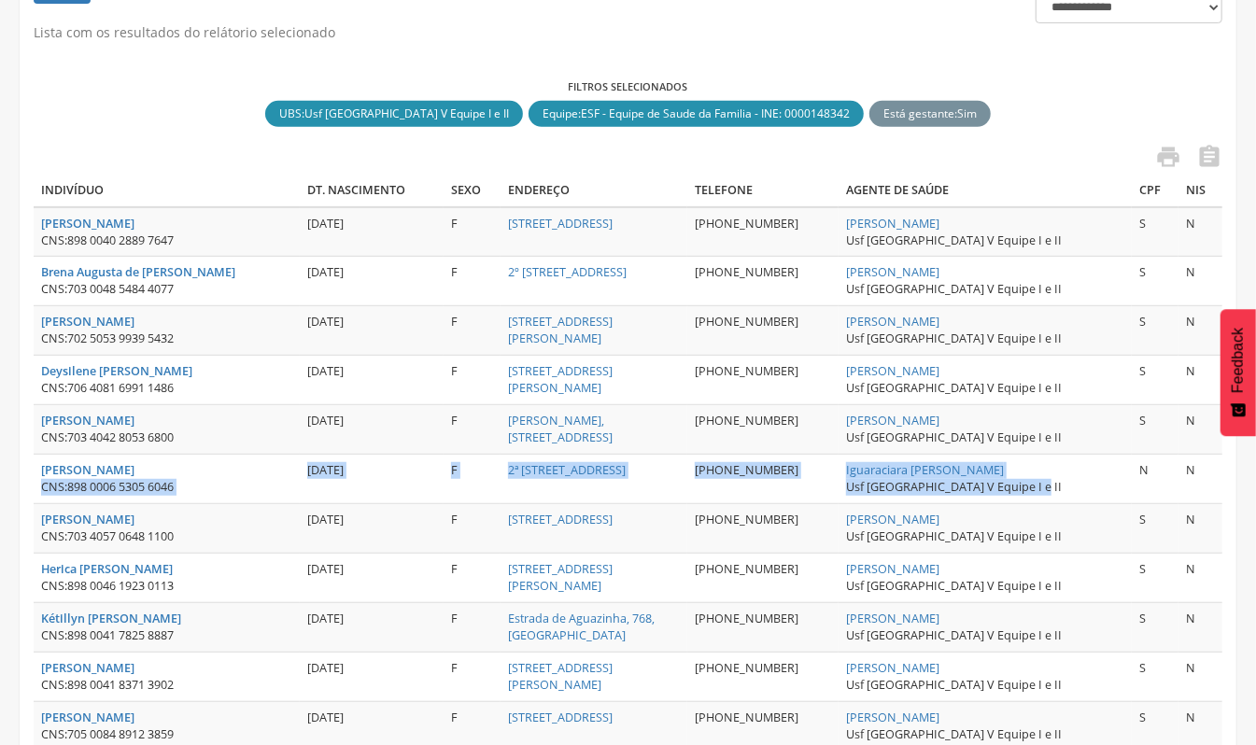
drag, startPoint x: 38, startPoint y: 491, endPoint x: 1103, endPoint y: 495, distance: 1064.3
click at [1103, 495] on tr "[PERSON_NAME] Lima CNS: 898 0006 5305 6046 [DATE] F 2ª [STREET_ADDRESS] [PHONE_…" at bounding box center [628, 479] width 1188 height 49
click at [1103, 493] on td "Iguaraciara [PERSON_NAME] Usf [GEOGRAPHIC_DATA] V Equipe I e II" at bounding box center [984, 479] width 293 height 49
click at [1087, 472] on td "Iguaraciara [PERSON_NAME] Usf [GEOGRAPHIC_DATA] V Equipe I e II" at bounding box center [984, 479] width 293 height 49
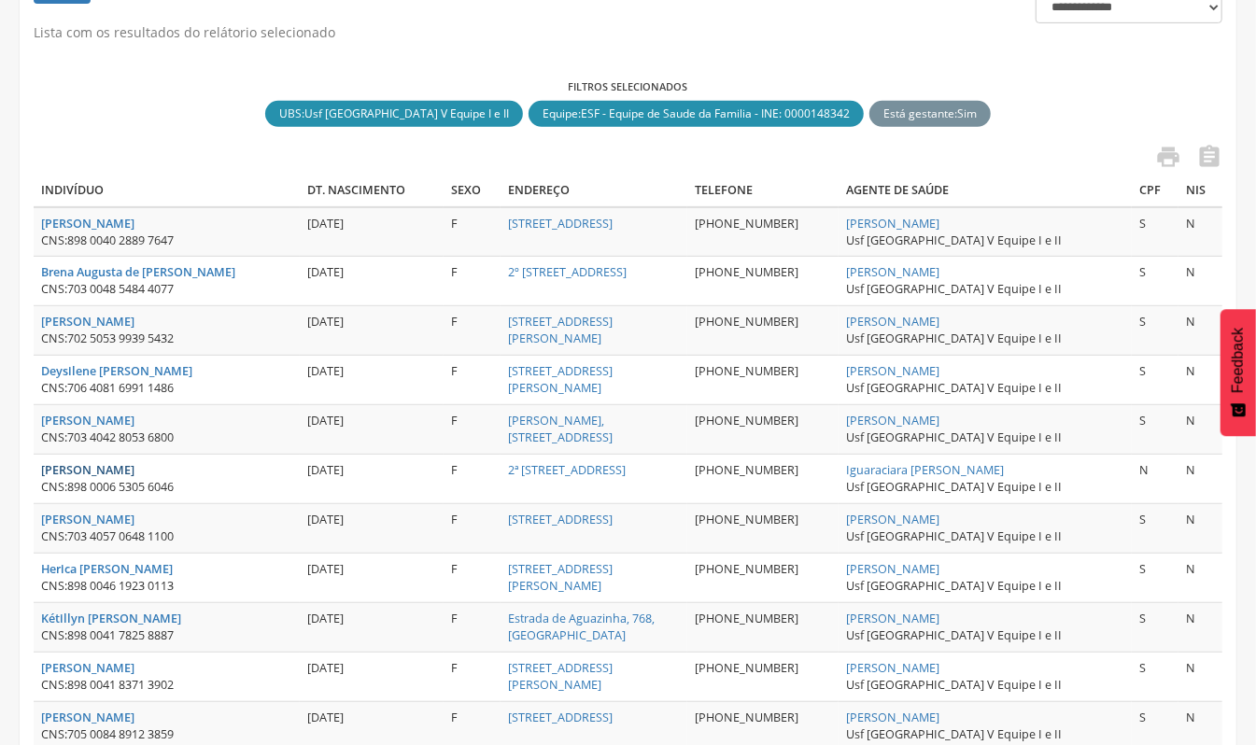
click at [118, 472] on strong "[PERSON_NAME]" at bounding box center [87, 470] width 93 height 16
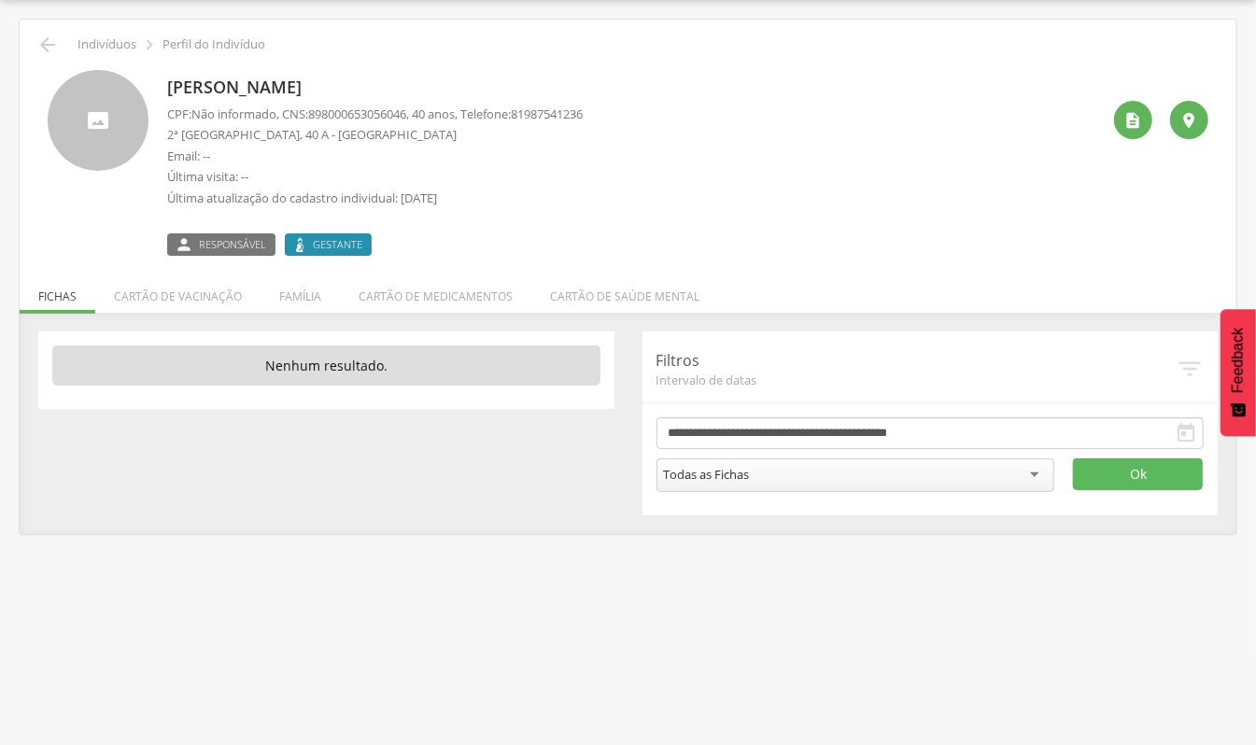
click at [807, 472] on div "Todas as Fichas" at bounding box center [855, 475] width 399 height 34
click at [501, 635] on div " Supervisão  Distritos  Ubs Coordenador: - Olinda / PE Intervalo de Tempo  …" at bounding box center [628, 372] width 1256 height 745
click at [344, 241] on span "Gestante" at bounding box center [337, 244] width 49 height 15
click at [194, 304] on li "Cartão de vacinação" at bounding box center [177, 292] width 165 height 44
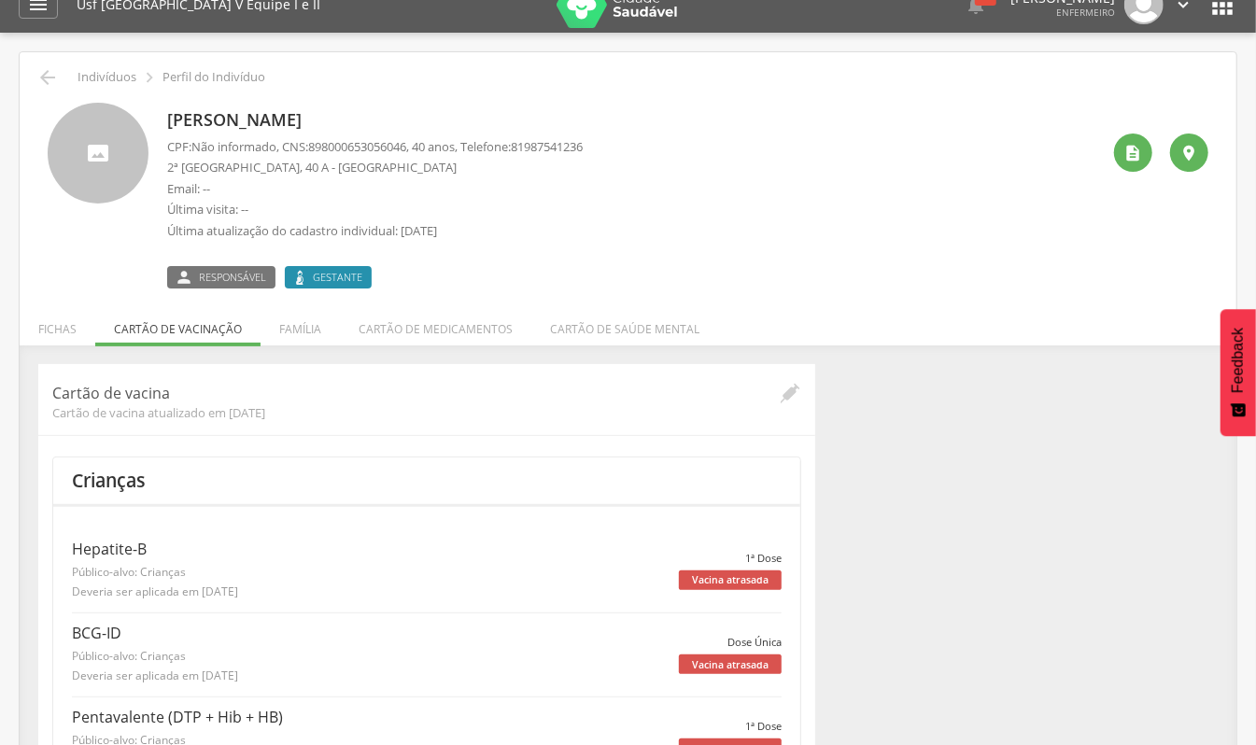
scroll to position [0, 0]
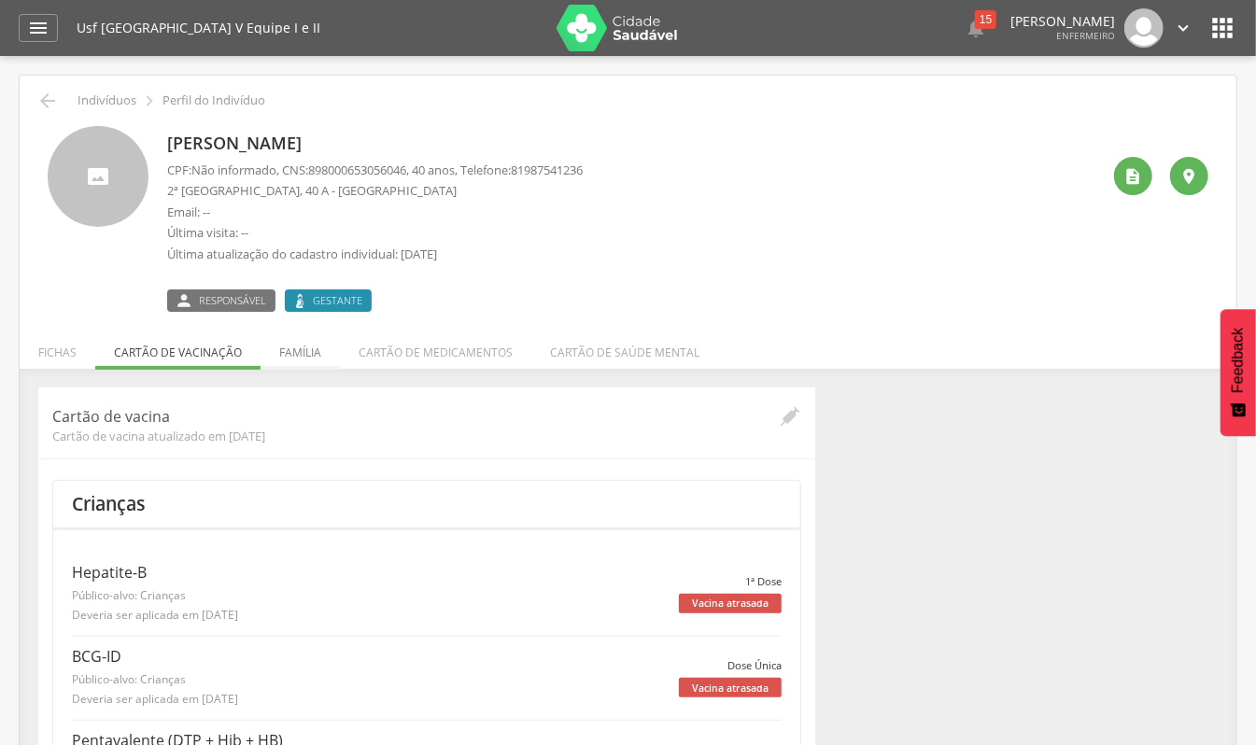
click at [307, 348] on li "Família" at bounding box center [299, 348] width 79 height 44
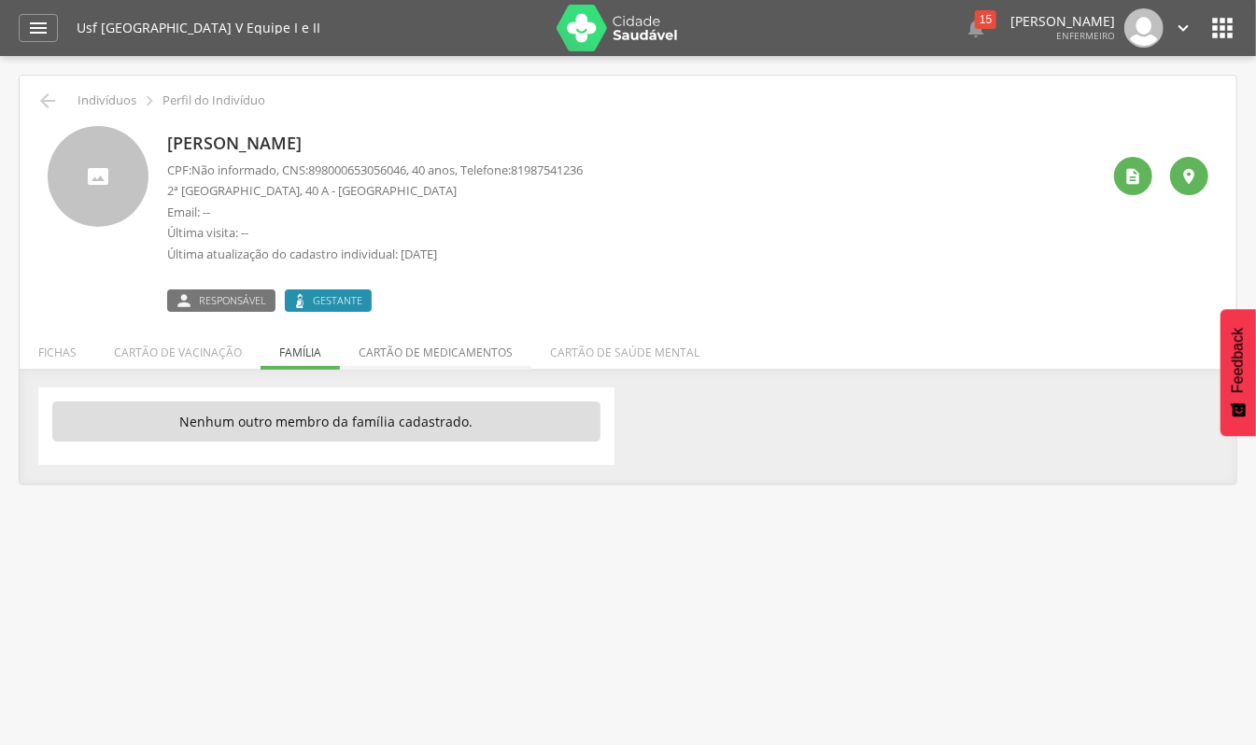
click at [382, 348] on li "Cartão de medicamentos" at bounding box center [435, 348] width 191 height 44
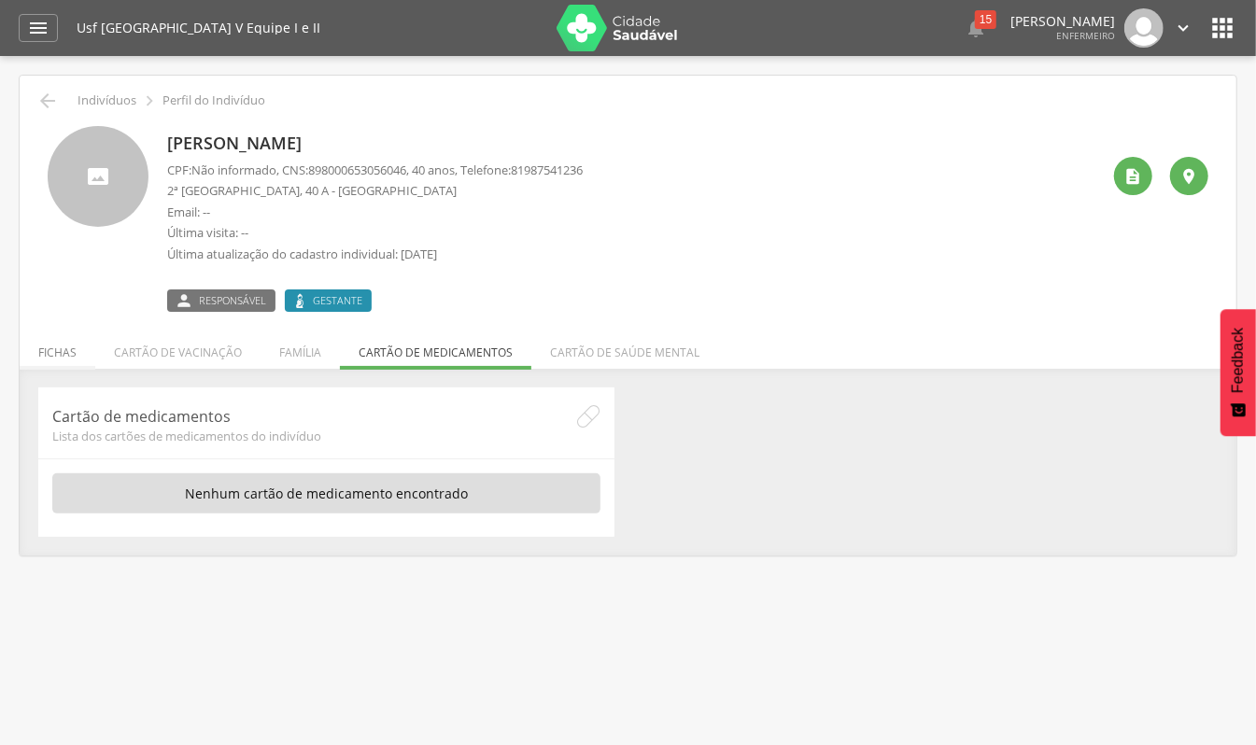
click at [80, 352] on li "Fichas" at bounding box center [58, 348] width 76 height 44
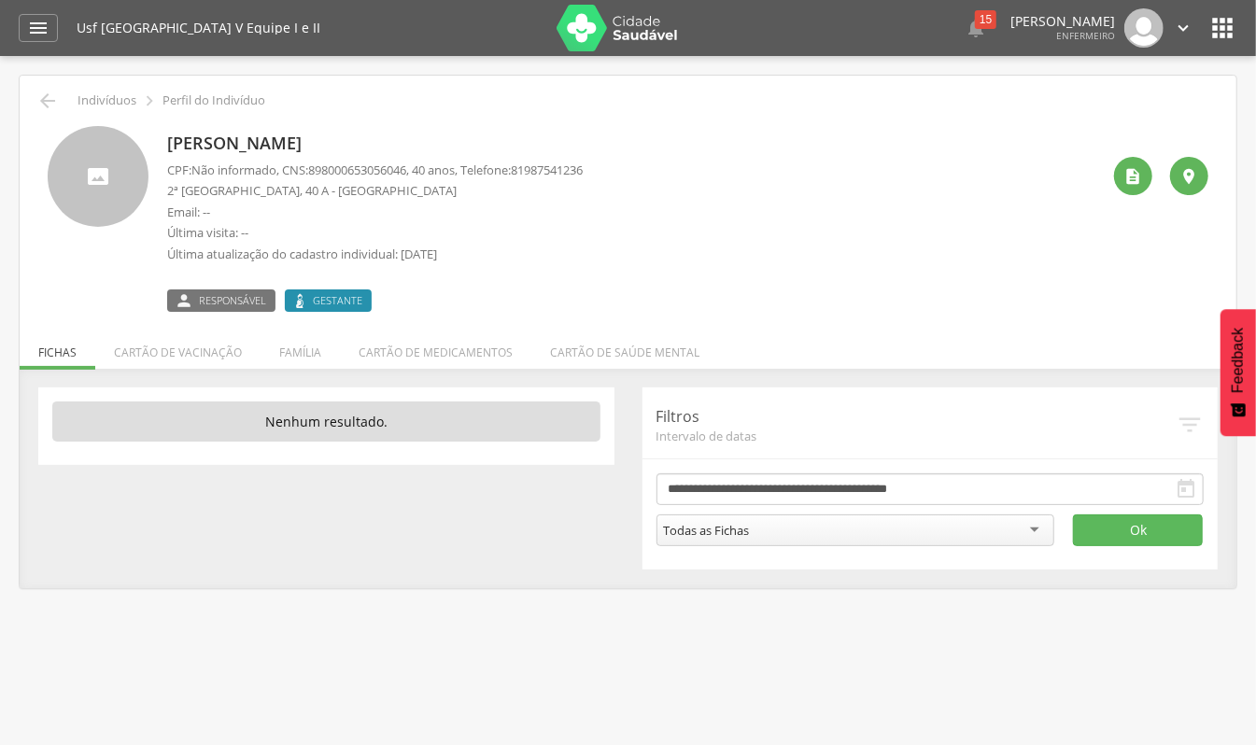
scroll to position [56, 0]
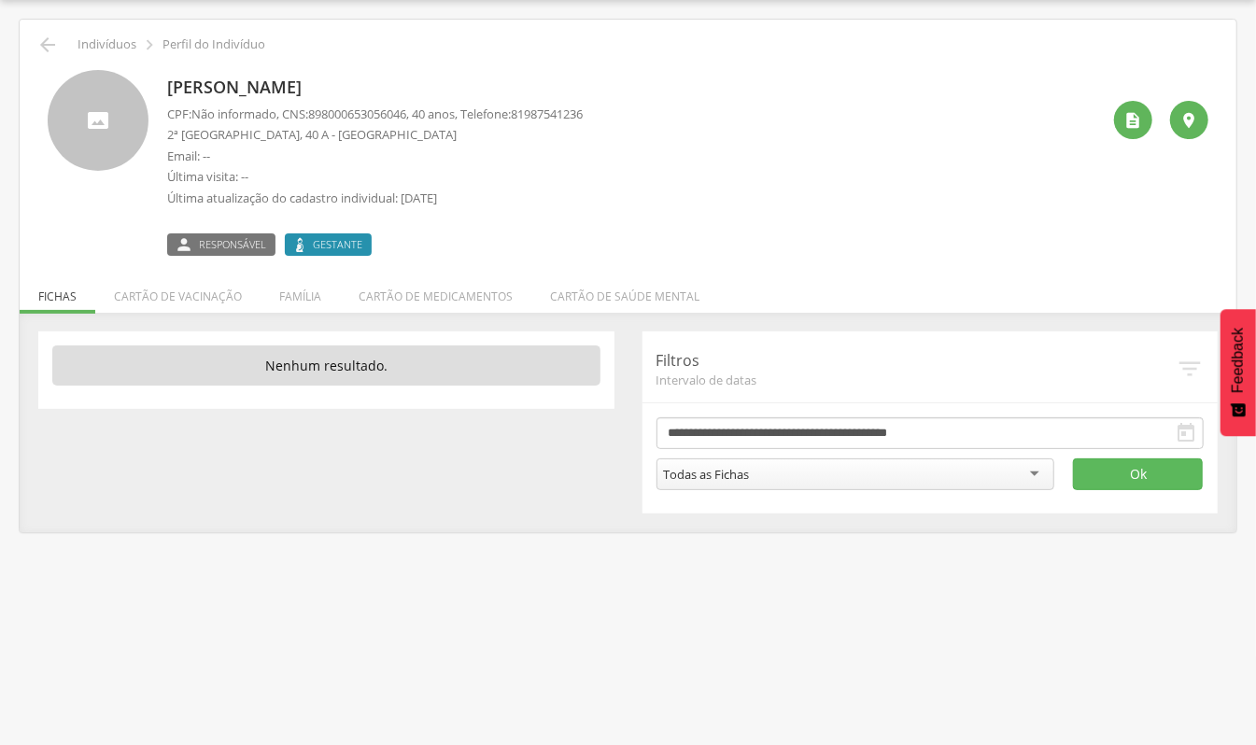
click at [708, 466] on div "Todas as Fichas" at bounding box center [707, 474] width 86 height 17
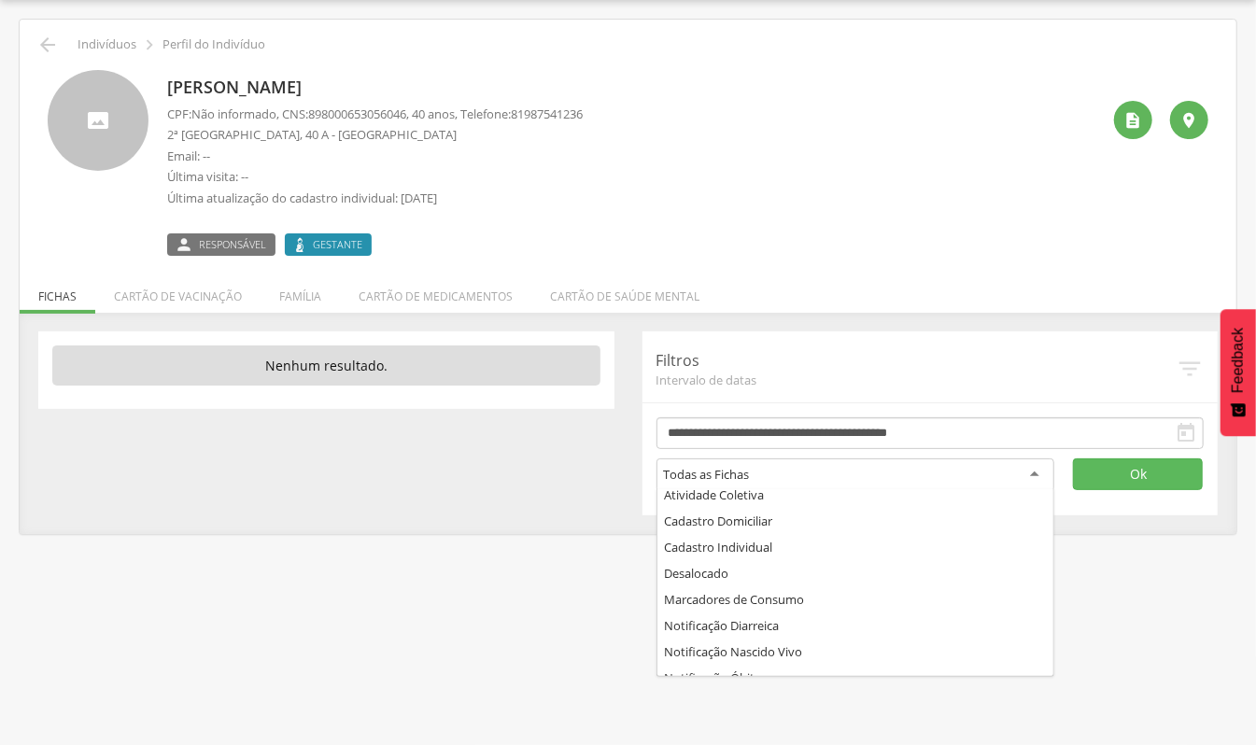
scroll to position [101, 0]
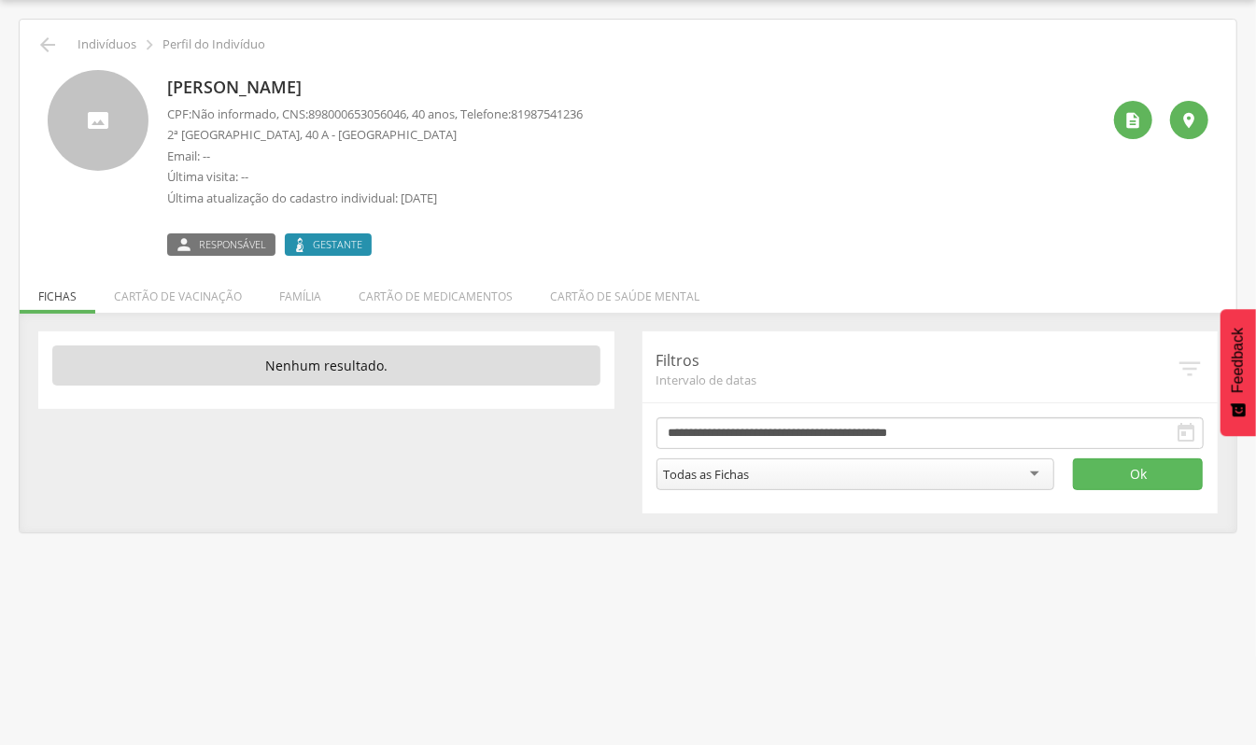
click at [564, 621] on div " Supervisão  Distritos  Ubs Coordenador: - Olinda / PE Intervalo de Tempo  …" at bounding box center [628, 372] width 1256 height 745
click at [1130, 117] on icon "" at bounding box center [1133, 120] width 19 height 19
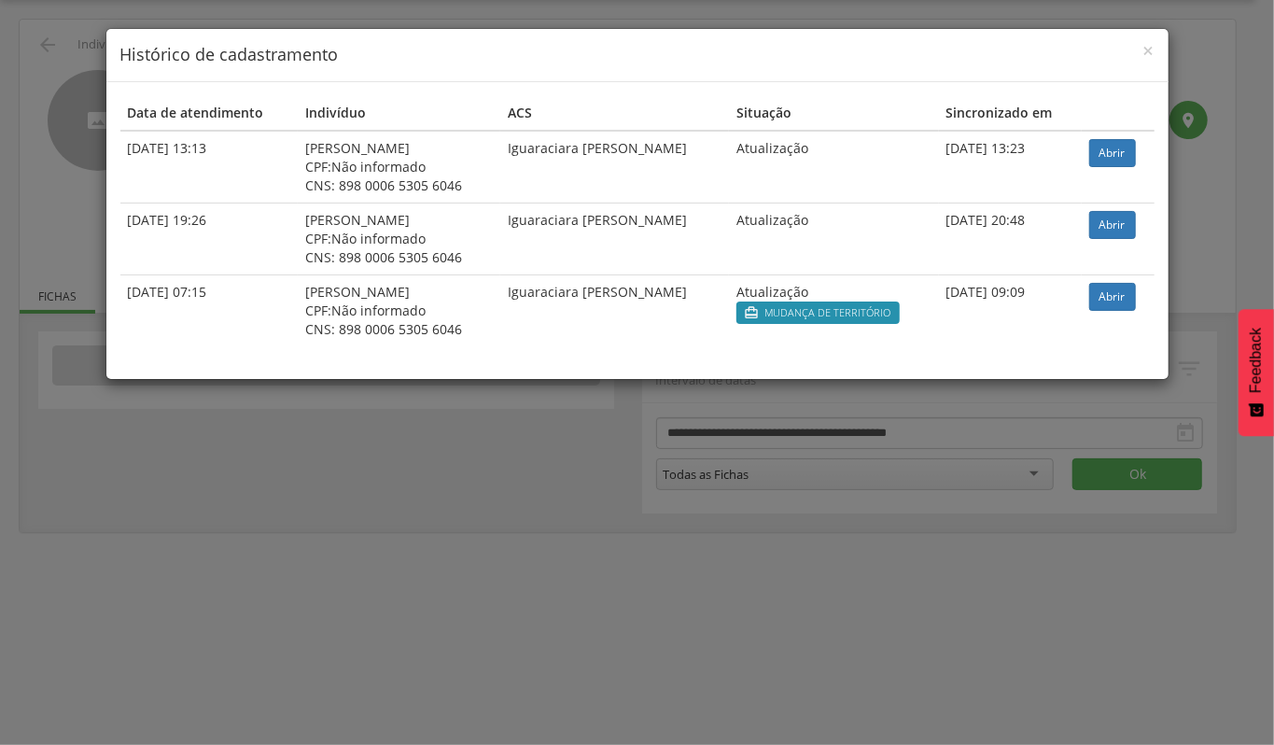
click at [1140, 54] on h4 "Histórico de cadastramento" at bounding box center [637, 55] width 1034 height 24
click at [1152, 43] on span "×" at bounding box center [1149, 50] width 11 height 26
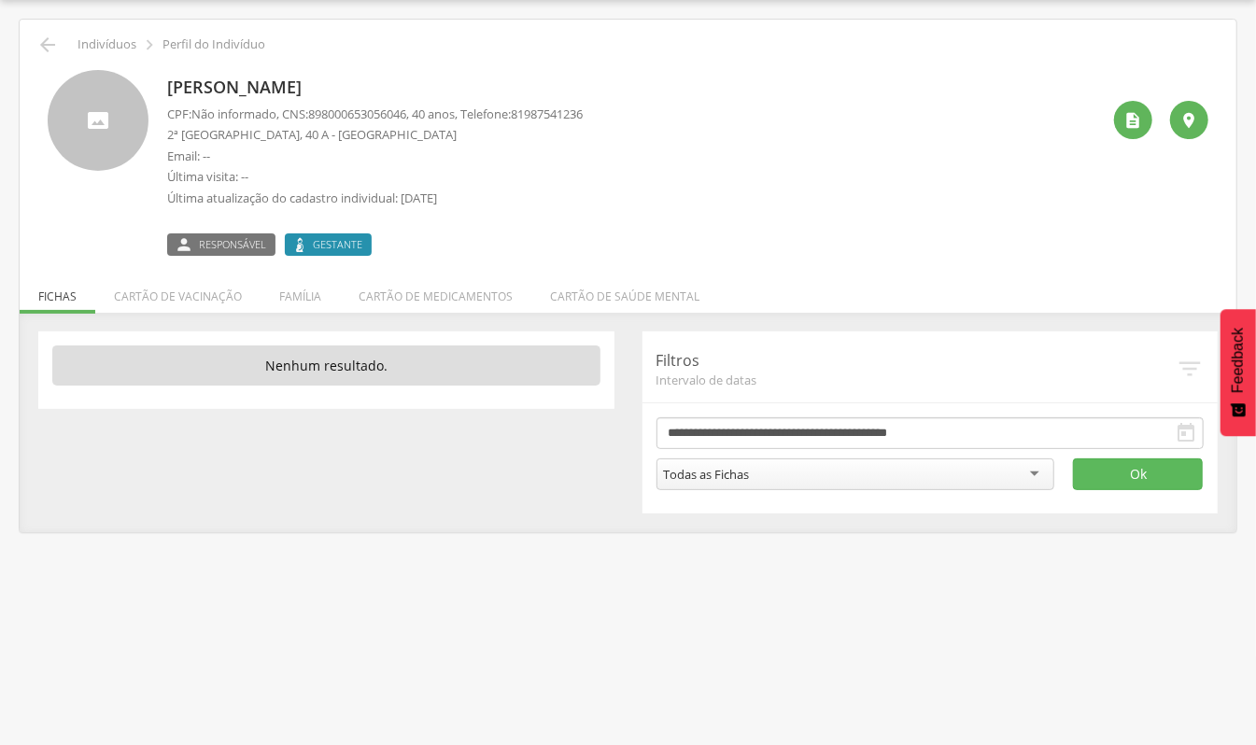
click at [226, 239] on span "Responsável" at bounding box center [232, 244] width 67 height 15
click at [213, 90] on p "[PERSON_NAME]" at bounding box center [374, 88] width 415 height 24
drag, startPoint x: 317, startPoint y: 114, endPoint x: 419, endPoint y: 116, distance: 101.8
click at [406, 116] on span "898000653056046" at bounding box center [357, 113] width 98 height 17
drag, startPoint x: 408, startPoint y: 116, endPoint x: 551, endPoint y: 79, distance: 147.4
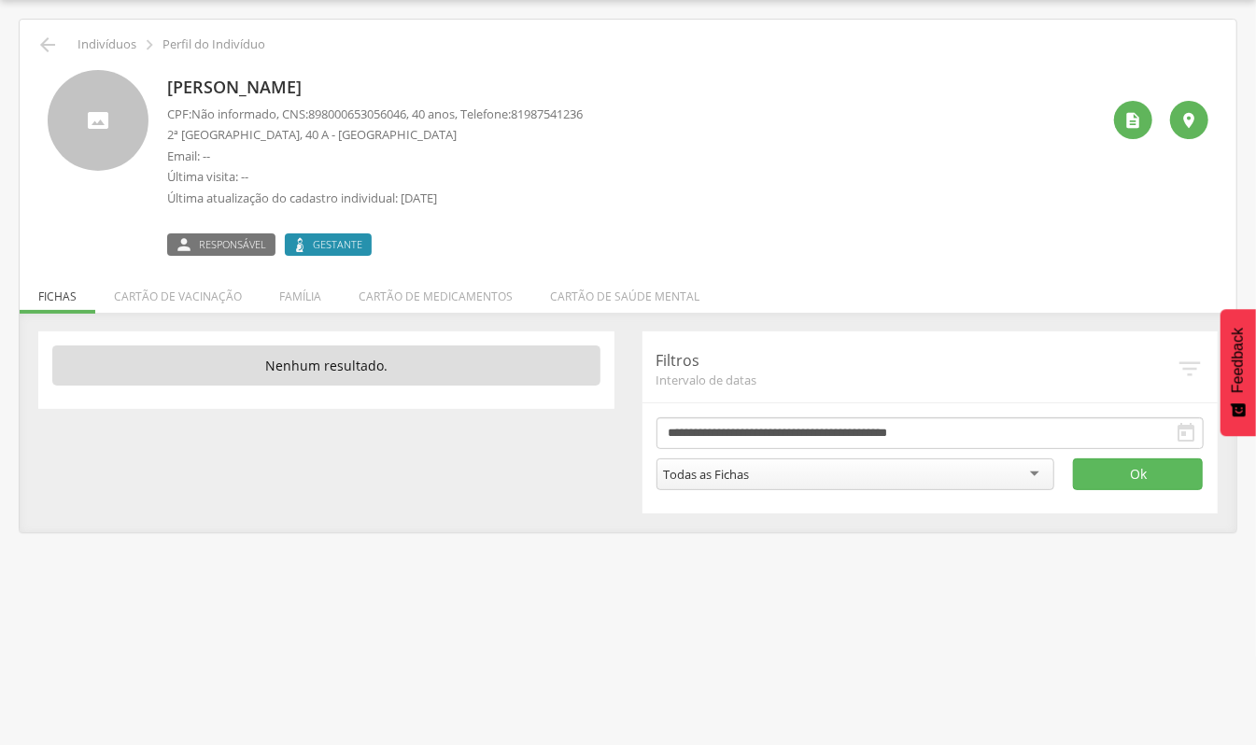
click at [551, 79] on p "[PERSON_NAME]" at bounding box center [374, 88] width 415 height 24
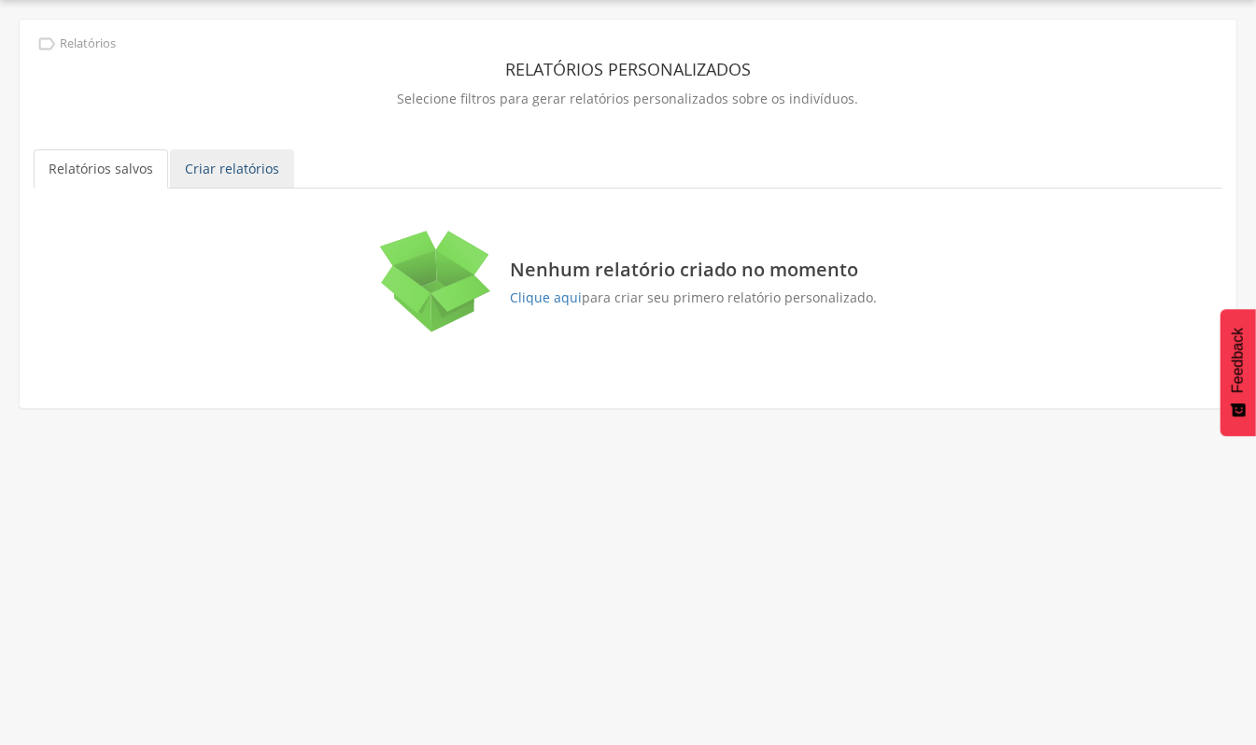
click at [213, 169] on link "Criar relatórios" at bounding box center [232, 168] width 124 height 39
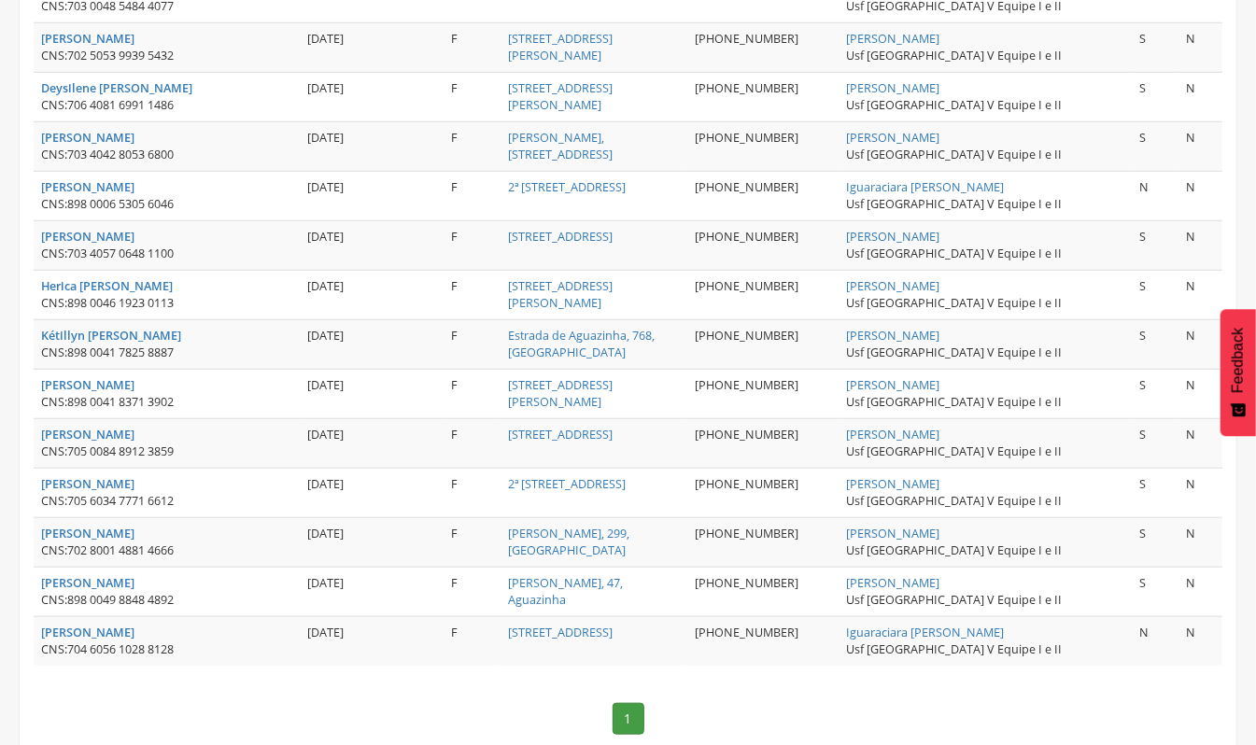
scroll to position [706, 0]
